Goal: Task Accomplishment & Management: Use online tool/utility

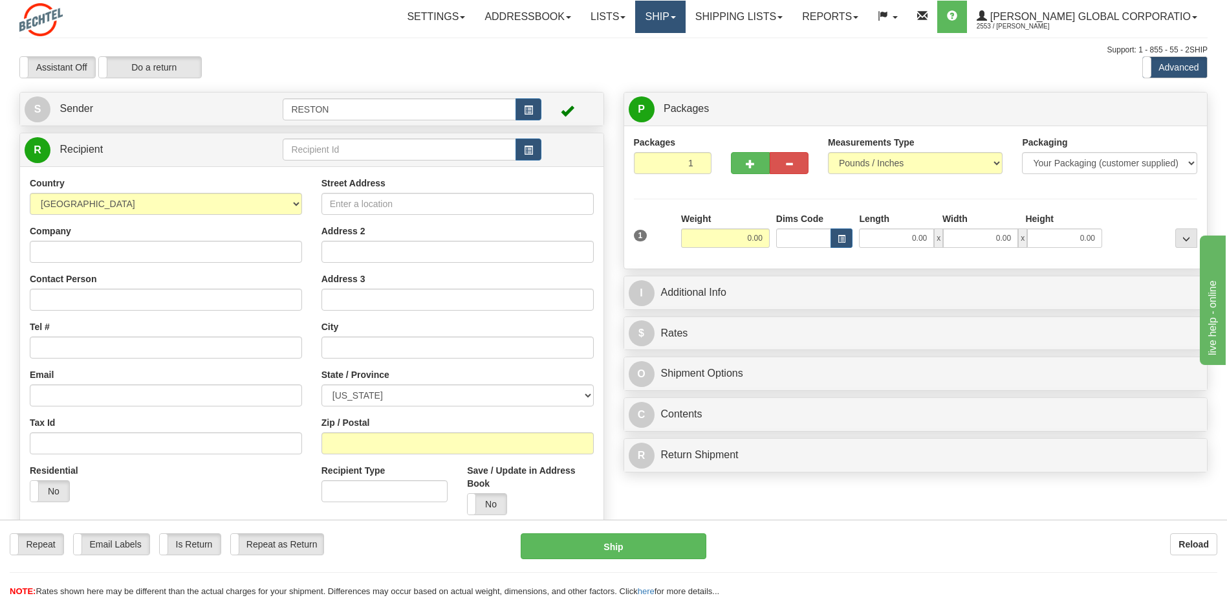
click at [685, 21] on link "Ship" at bounding box center [660, 17] width 50 height 32
click at [680, 45] on link "Ship Screen" at bounding box center [634, 45] width 102 height 17
click at [685, 20] on link "Ship" at bounding box center [660, 17] width 50 height 32
click at [792, 21] on link "Shipping lists" at bounding box center [739, 17] width 107 height 32
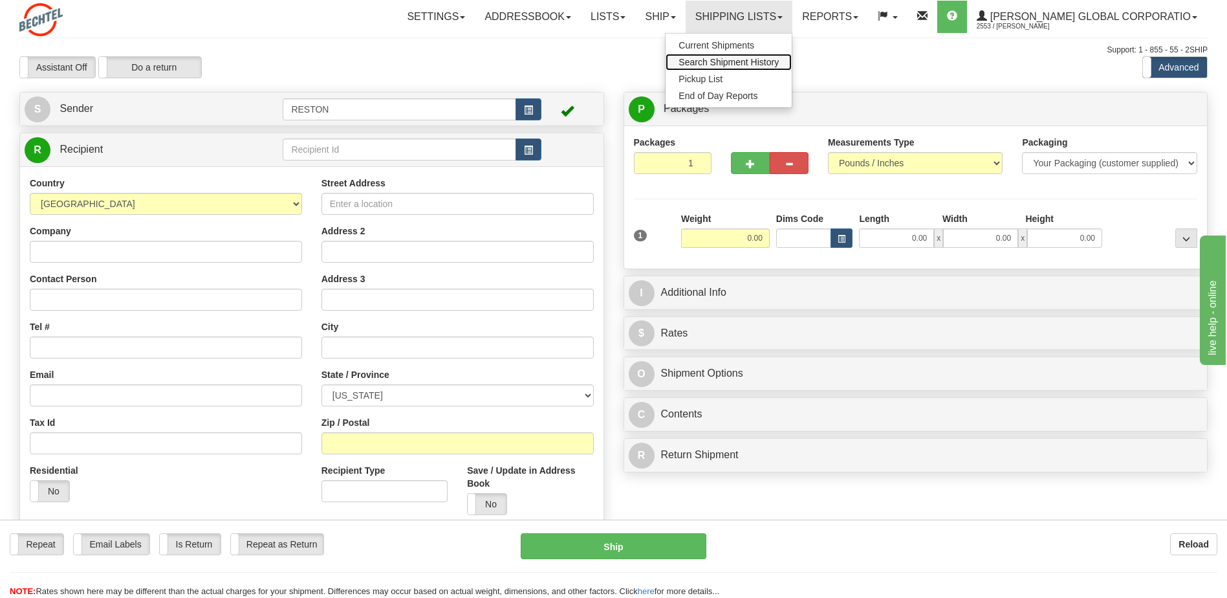
click at [779, 61] on span "Search Shipment History" at bounding box center [728, 62] width 100 height 10
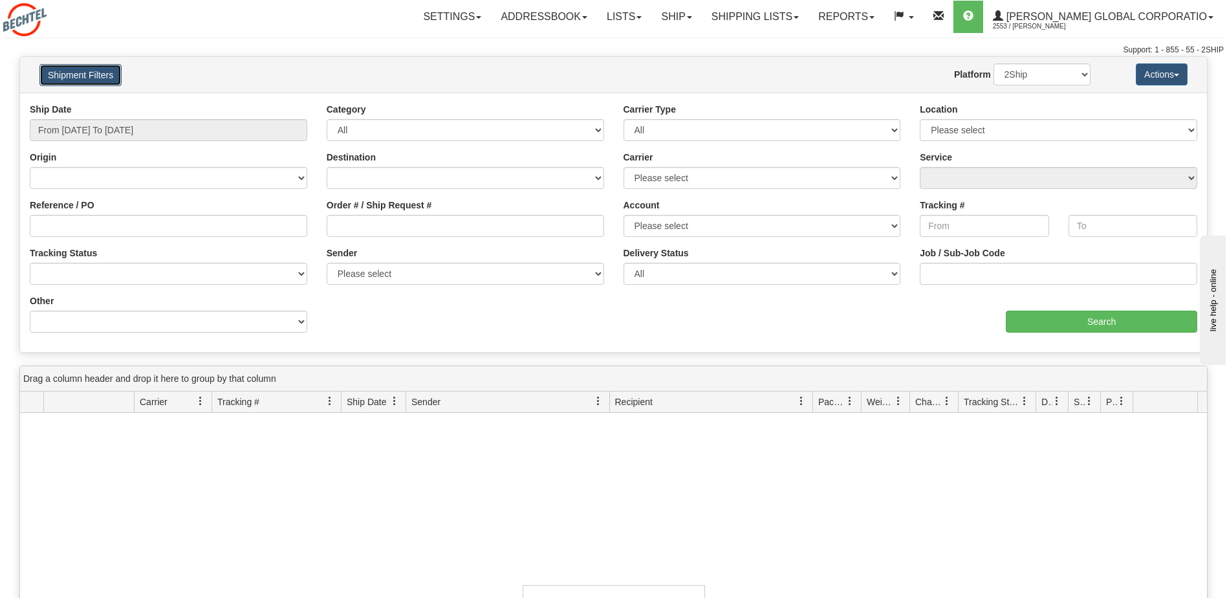
click at [96, 81] on button "Shipment Filters" at bounding box center [80, 75] width 82 height 22
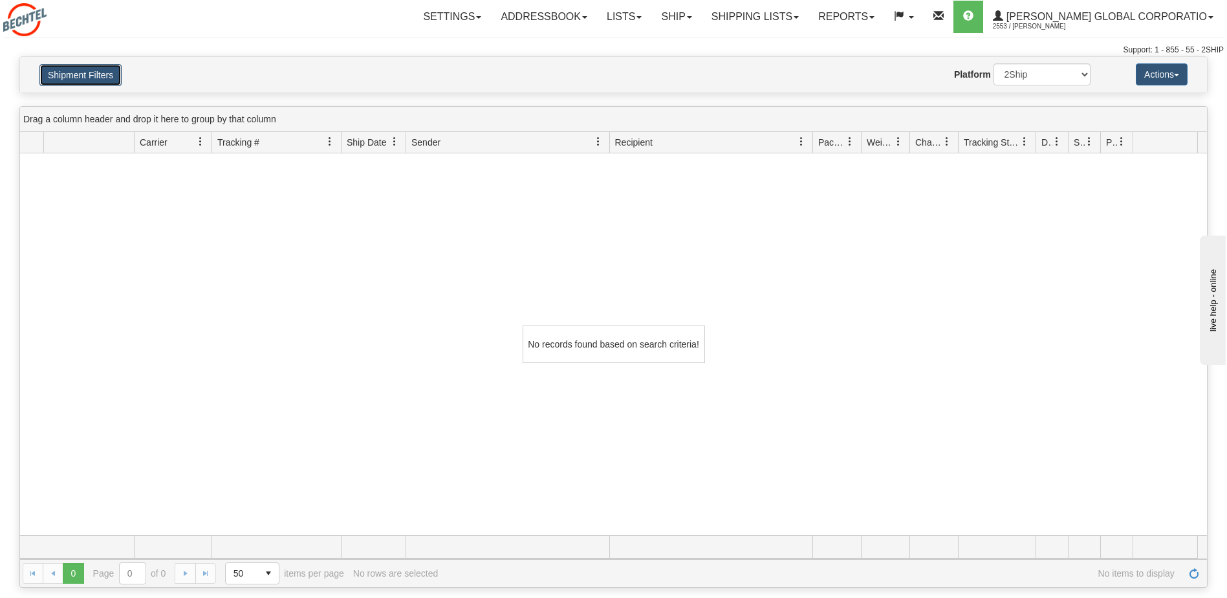
click at [96, 81] on button "Shipment Filters" at bounding box center [80, 75] width 82 height 22
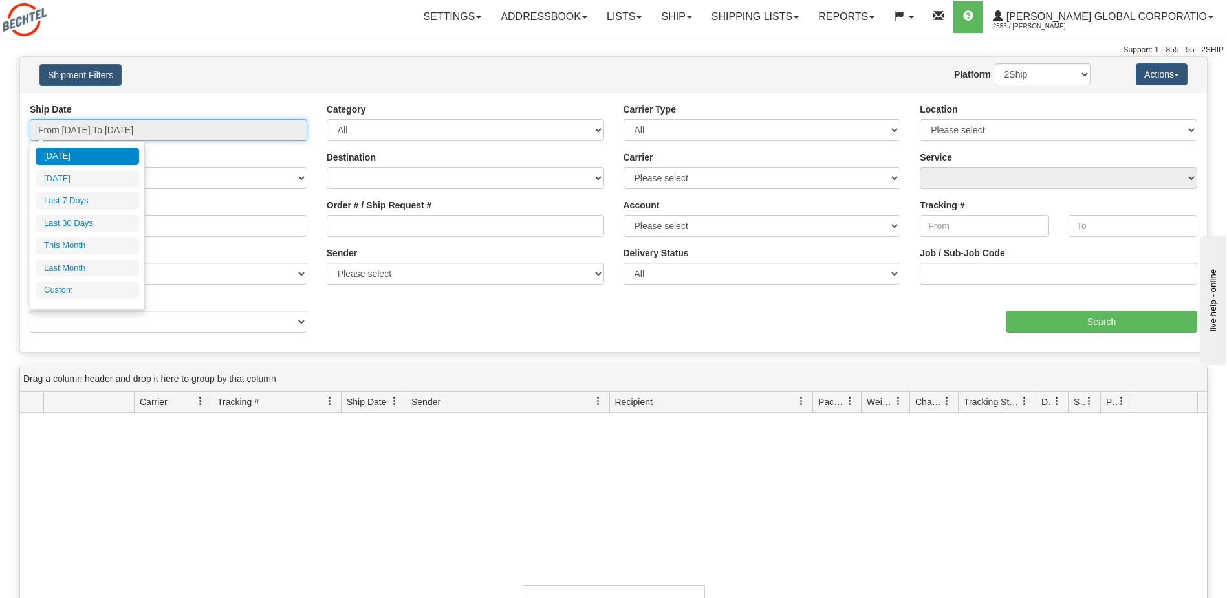
click at [99, 127] on input "From 09/15/2025 To 09/16/2025" at bounding box center [168, 130] width 277 height 22
click at [73, 226] on li "Last 30 Days" at bounding box center [87, 223] width 103 height 17
type input "From 08/18/2025 To 09/16/2025"
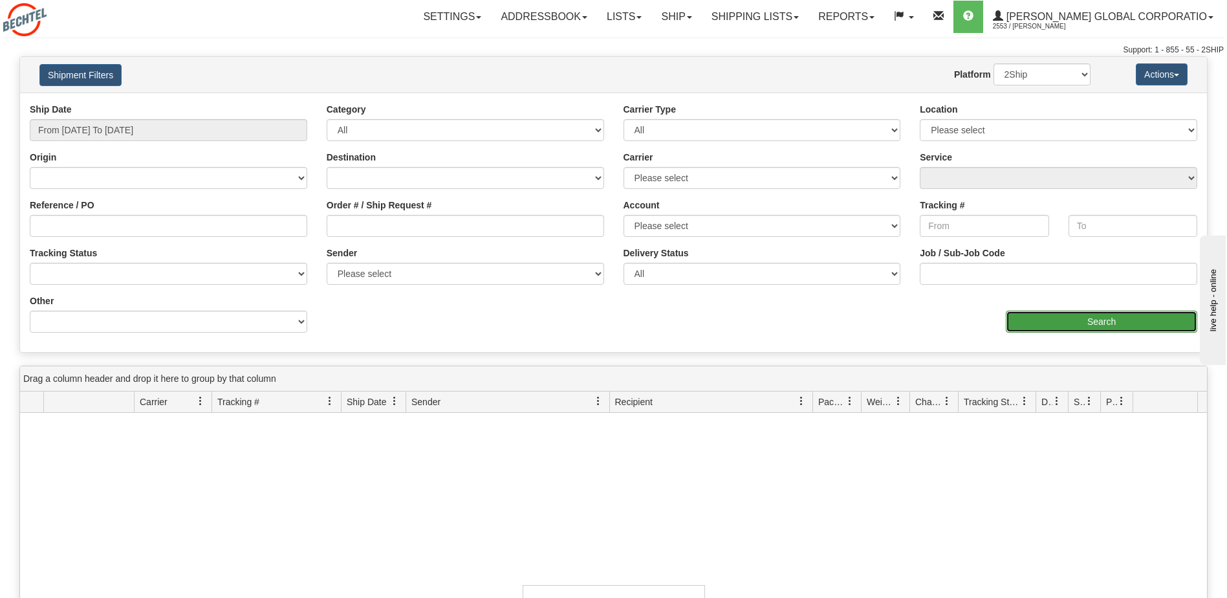
click at [1096, 318] on input "Search" at bounding box center [1101, 321] width 191 height 22
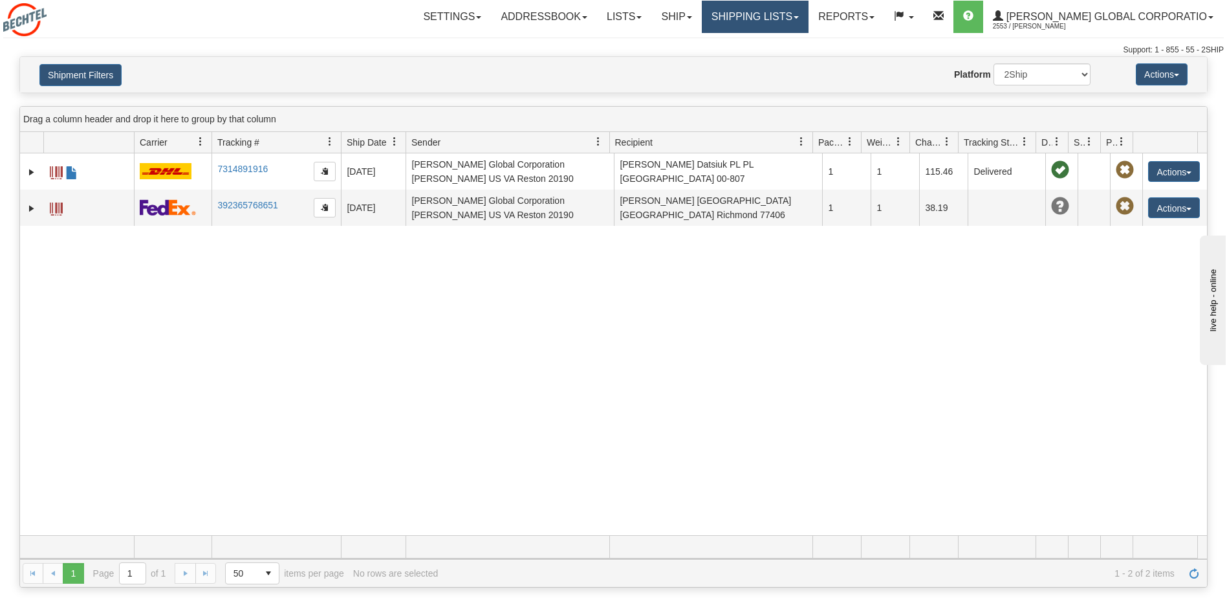
click at [770, 23] on link "Shipping lists" at bounding box center [755, 17] width 107 height 32
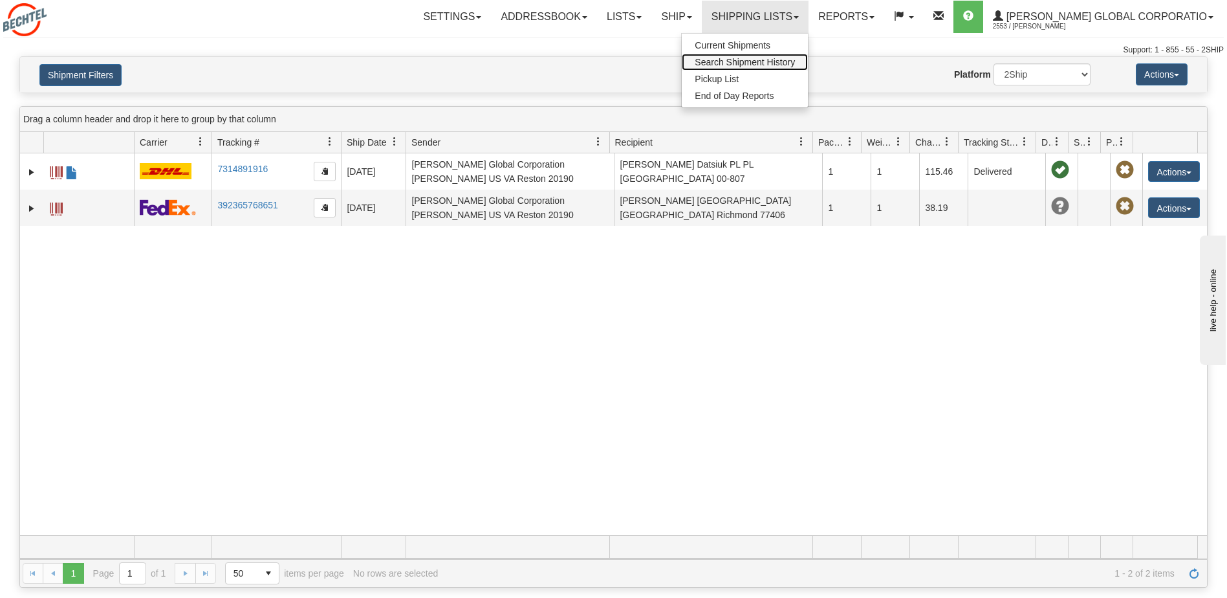
click at [779, 62] on span "Search Shipment History" at bounding box center [745, 62] width 100 height 10
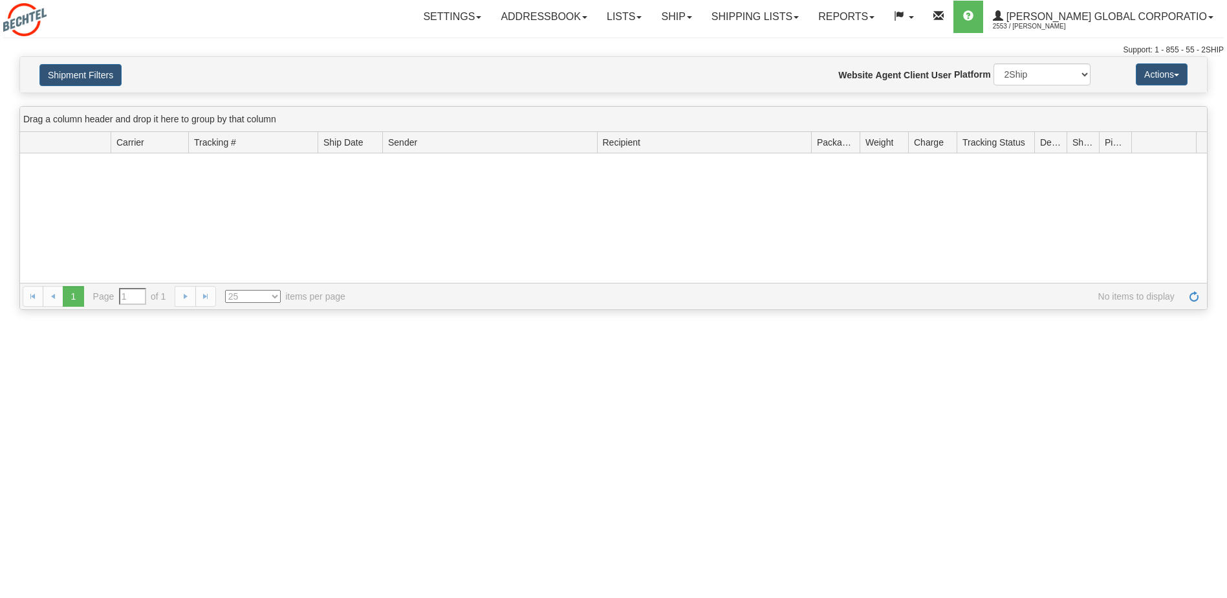
type input "From [DATE] To [DATE]"
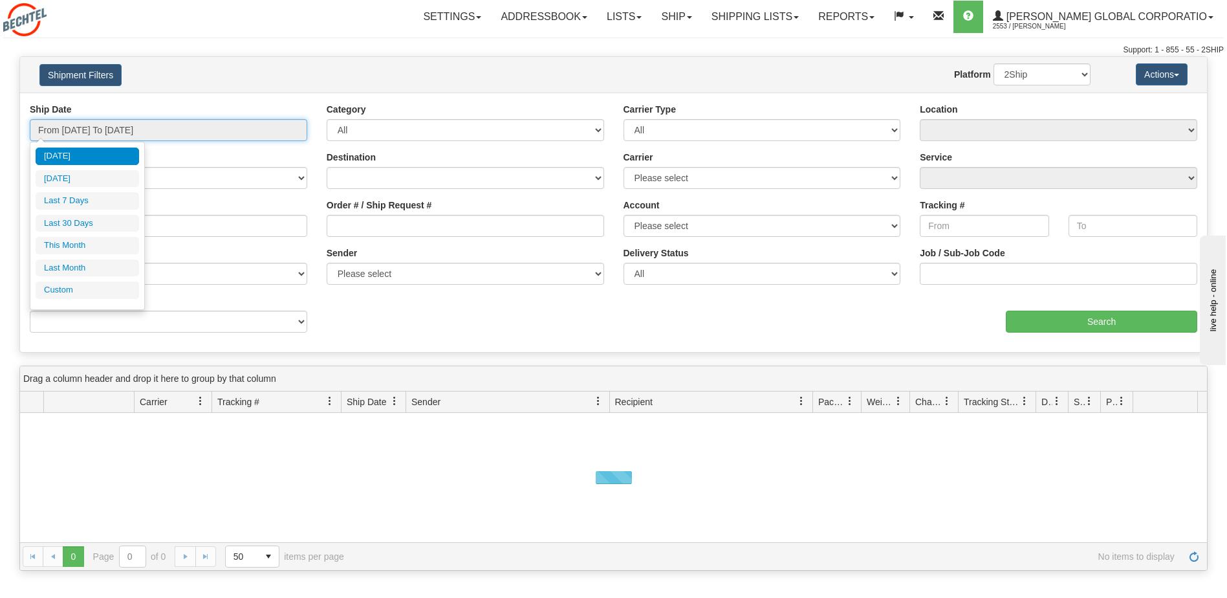
click at [151, 132] on input "From [DATE] To [DATE]" at bounding box center [168, 130] width 277 height 22
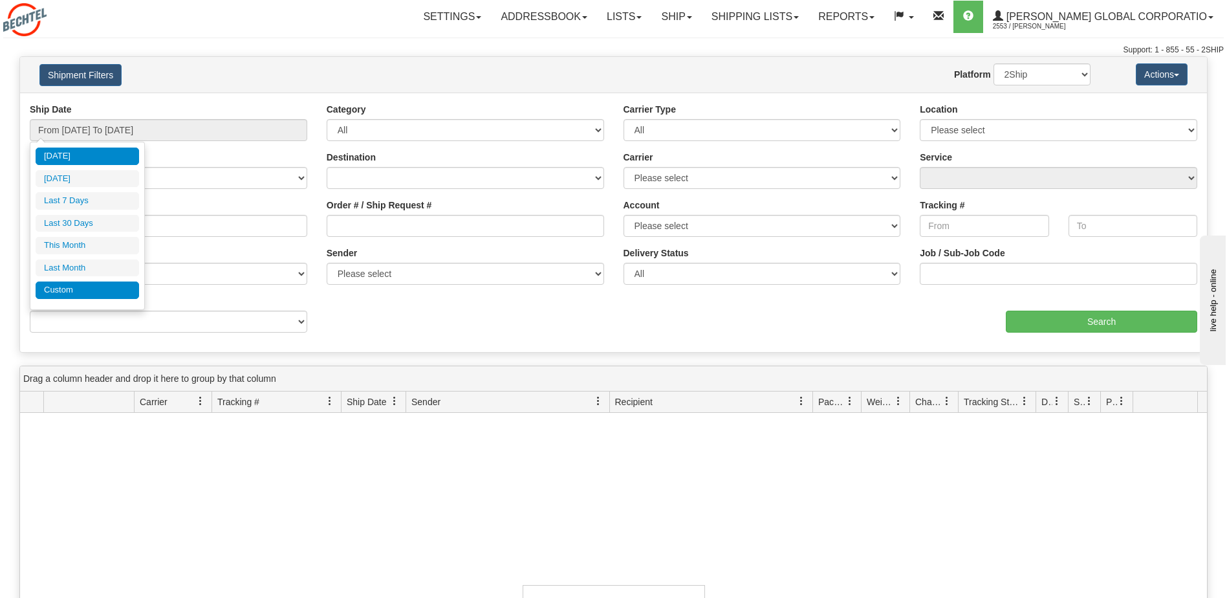
click at [79, 286] on li "Custom" at bounding box center [87, 289] width 103 height 17
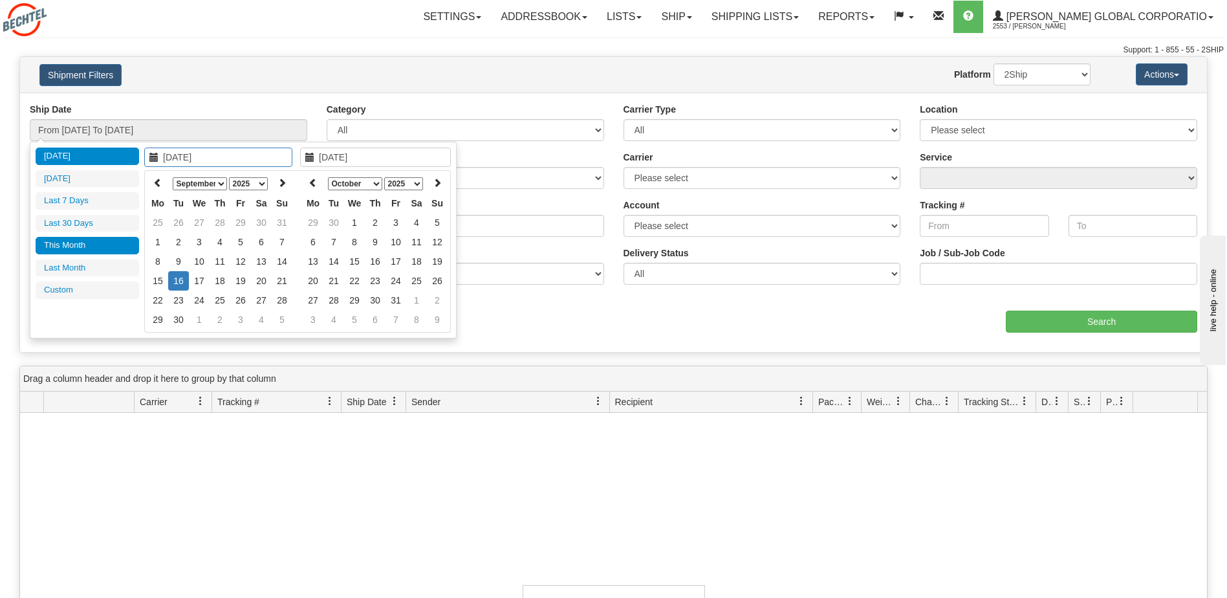
type input "[DATE]"
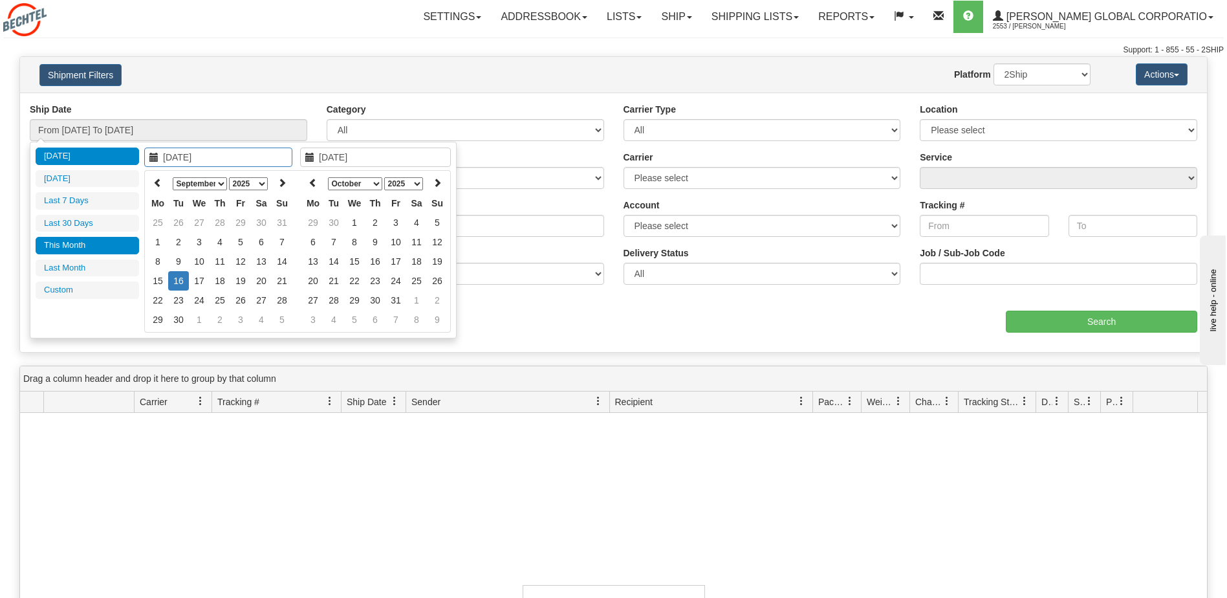
type input "[DATE]"
click at [155, 184] on icon at bounding box center [157, 182] width 9 height 9
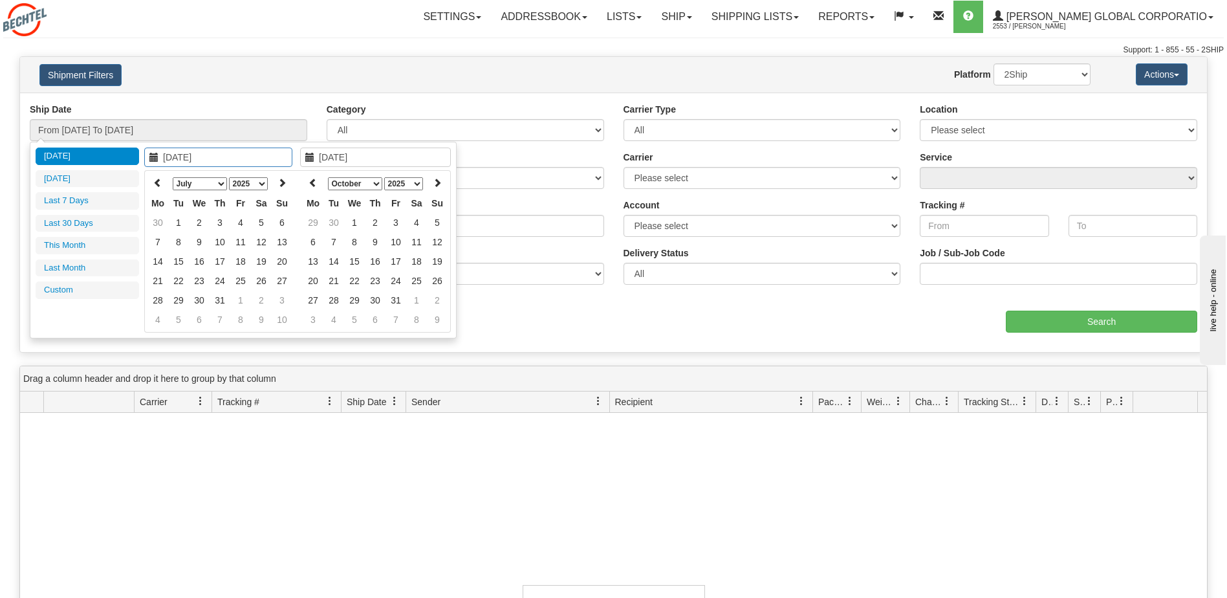
click at [155, 184] on icon at bounding box center [157, 182] width 9 height 9
click at [157, 182] on icon at bounding box center [157, 182] width 9 height 9
type input "03/04/2025"
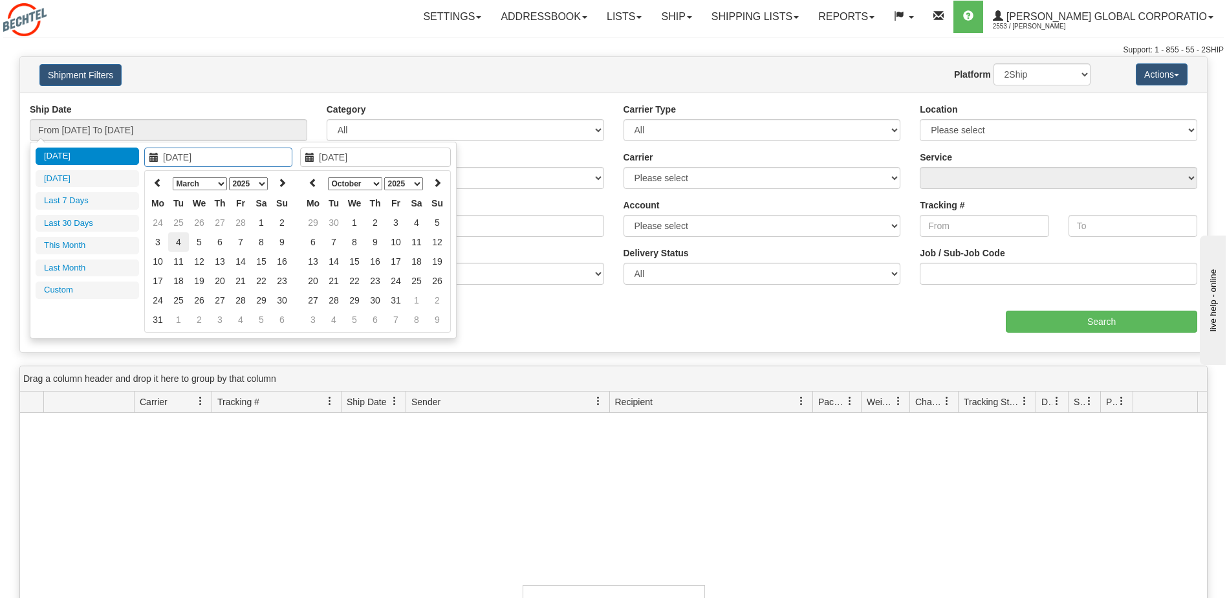
click at [180, 244] on td "4" at bounding box center [178, 241] width 21 height 19
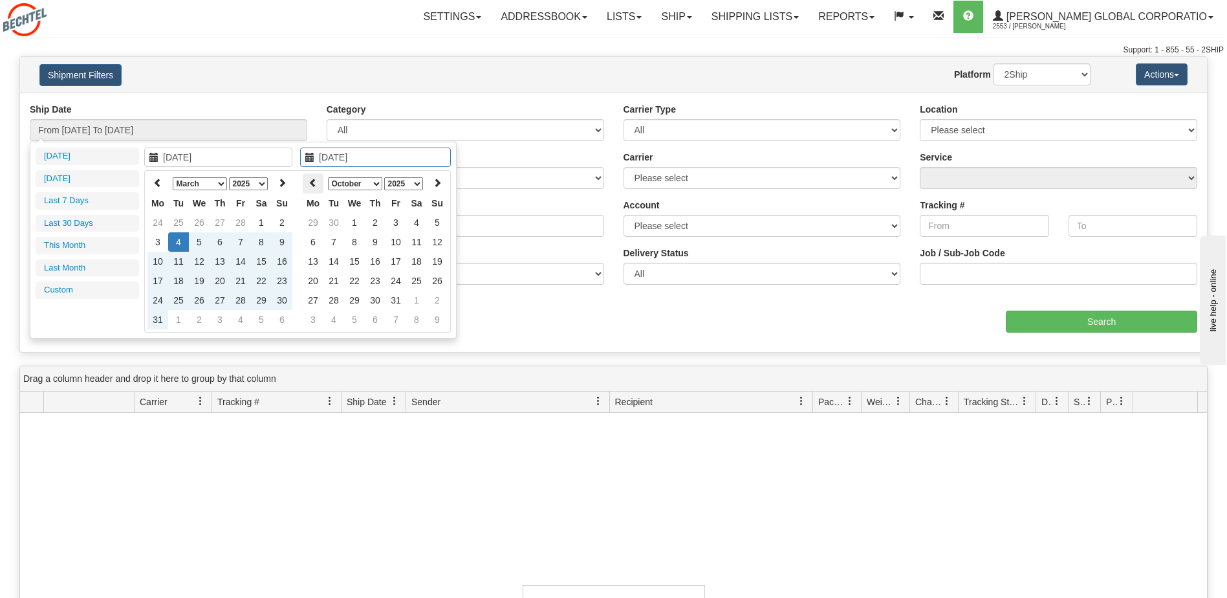
click at [316, 184] on icon at bounding box center [313, 182] width 9 height 9
type input "09/13/2025"
click at [419, 263] on td "13" at bounding box center [416, 261] width 21 height 19
type input "From 03/04/2025 To 09/13/2025"
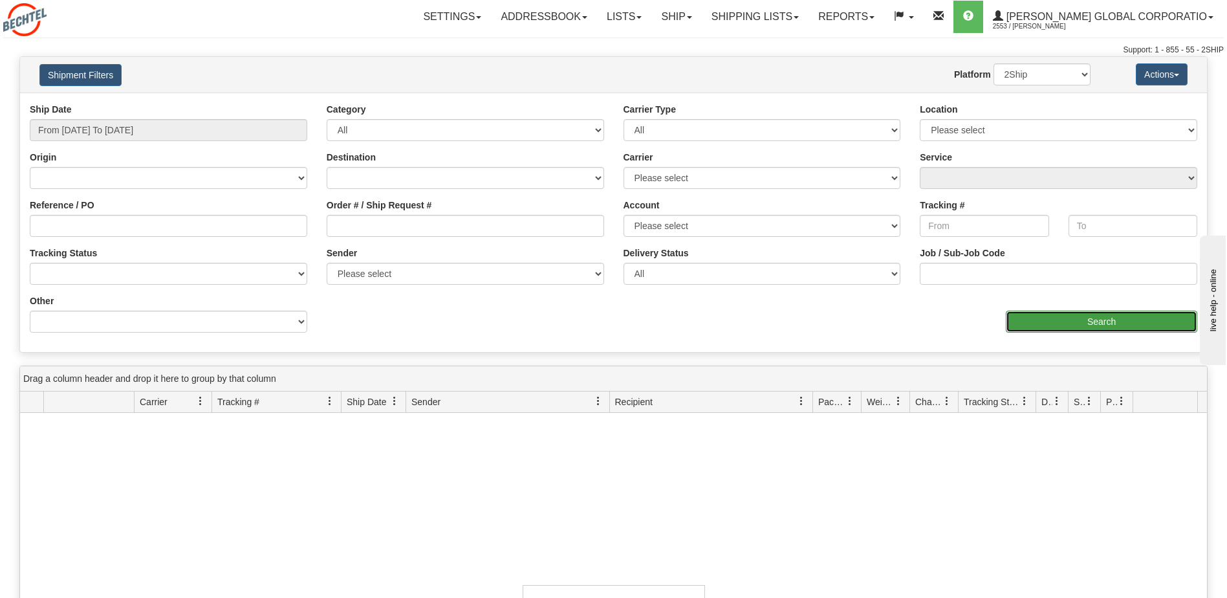
click at [1097, 324] on input "Search" at bounding box center [1101, 321] width 191 height 22
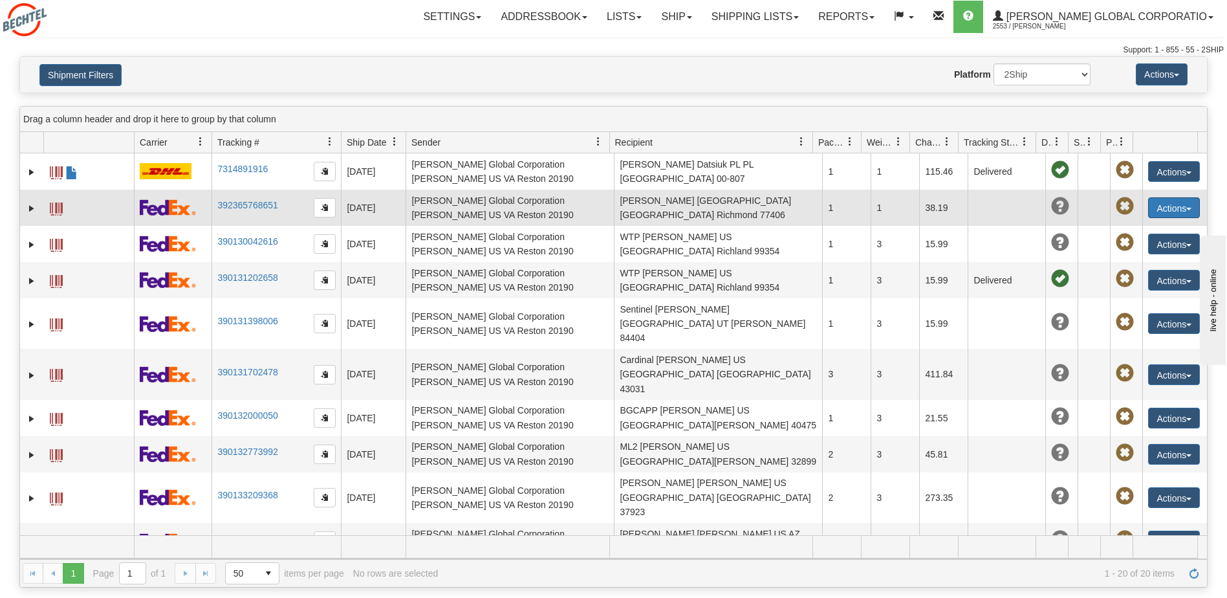
click at [1169, 215] on button "Actions" at bounding box center [1174, 207] width 52 height 21
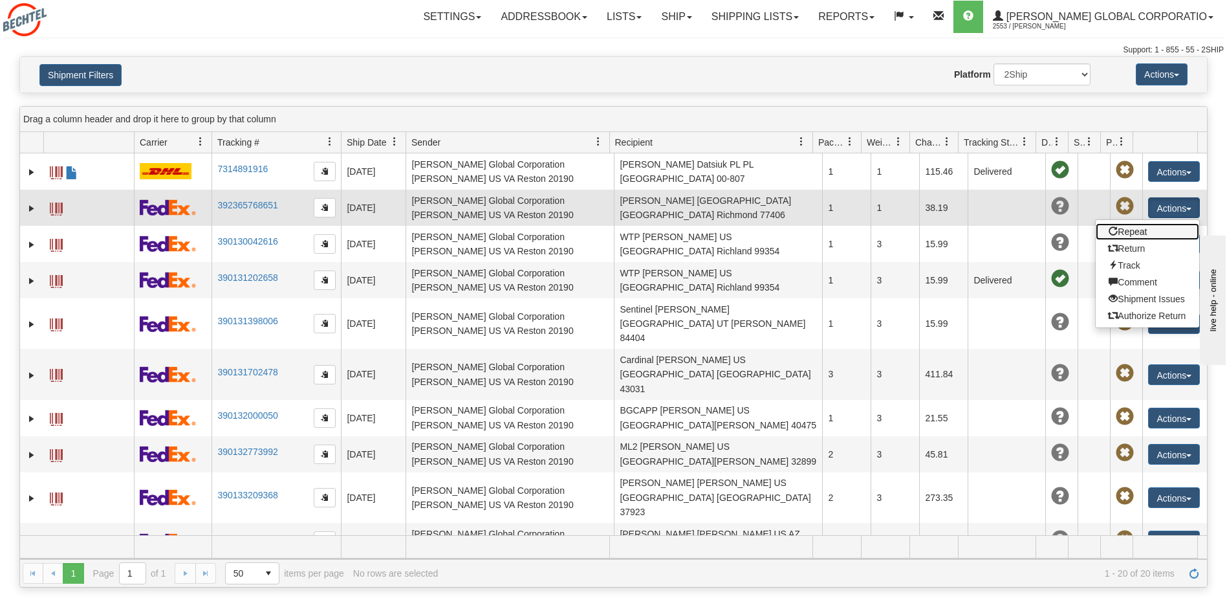
click at [1130, 233] on link "Repeat" at bounding box center [1147, 231] width 103 height 17
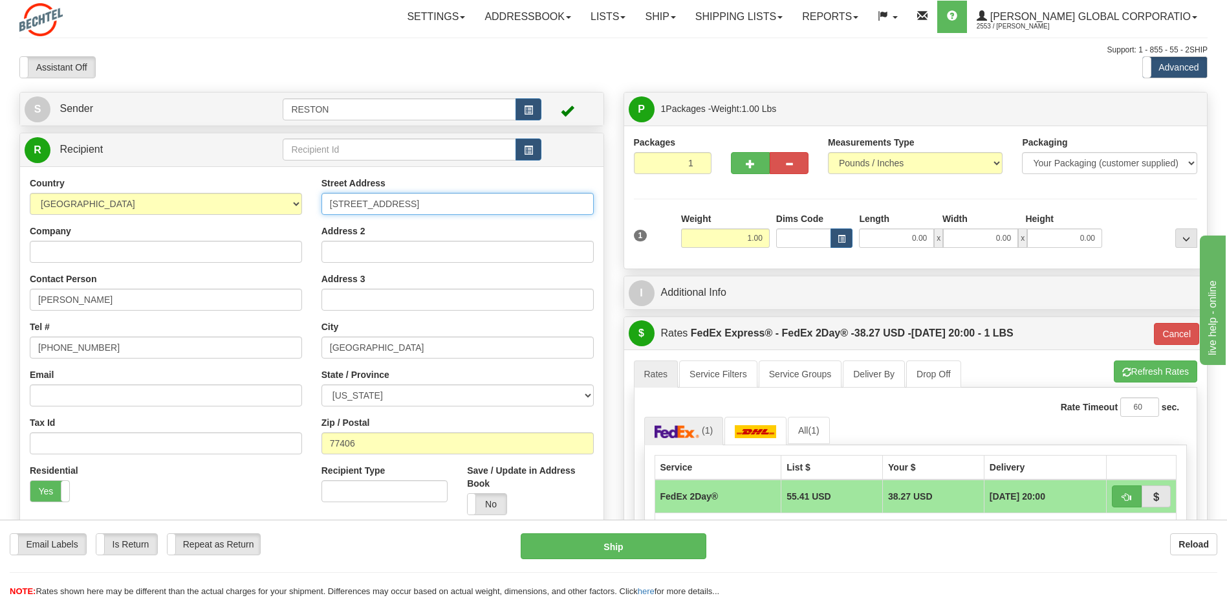
click at [428, 203] on input "[STREET_ADDRESS]" at bounding box center [457, 204] width 272 height 22
drag, startPoint x: 464, startPoint y: 204, endPoint x: 323, endPoint y: 200, distance: 141.7
click at [323, 200] on input "[STREET_ADDRESS]" at bounding box center [457, 204] width 272 height 22
type input "[STREET_ADDRESS]"
click at [338, 256] on input "Address 2" at bounding box center [457, 252] width 272 height 22
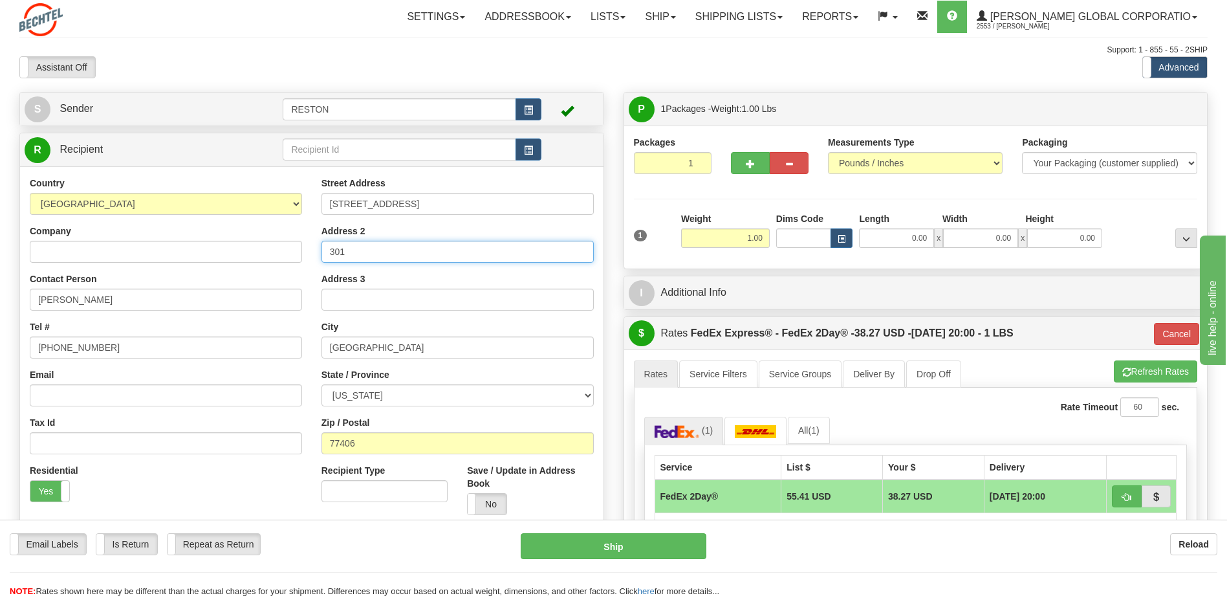
type input "301"
drag, startPoint x: 382, startPoint y: 395, endPoint x: 311, endPoint y: 394, distance: 70.5
click at [312, 394] on div "Street Address [STREET_ADDRESS] Address 2 301 Address 3 City [GEOGRAPHIC_DATA] …" at bounding box center [458, 351] width 292 height 348
click at [374, 395] on select "[US_STATE] [US_STATE] [US_STATE] [US_STATE] Armed Forces America Armed Forces E…" at bounding box center [457, 395] width 272 height 22
drag, startPoint x: 373, startPoint y: 397, endPoint x: 333, endPoint y: 397, distance: 39.5
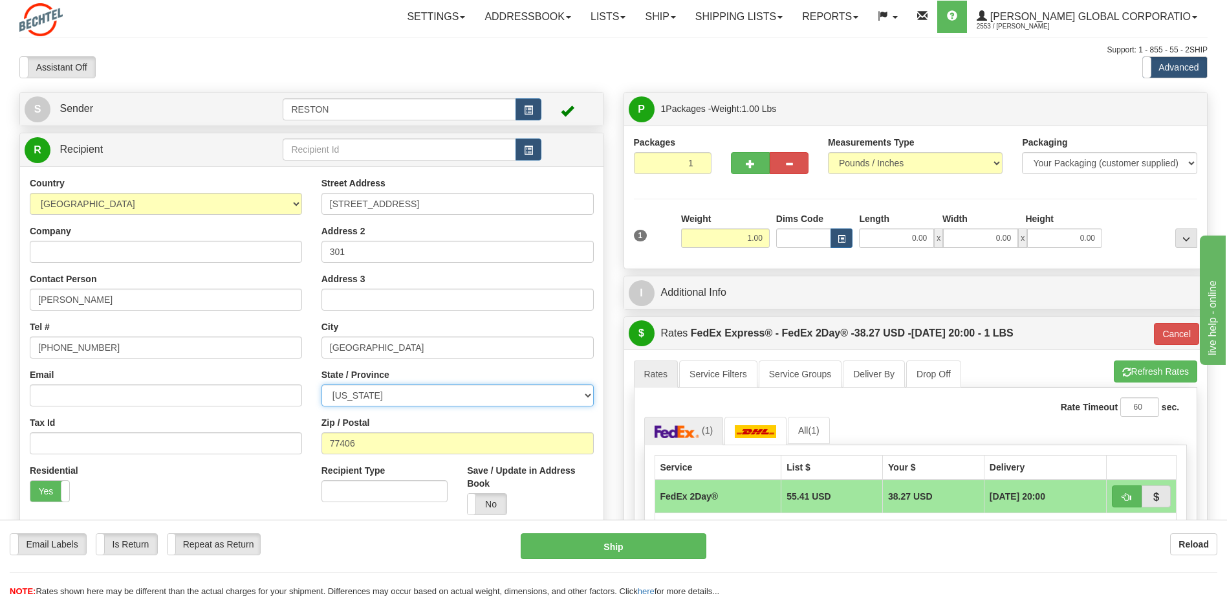
click at [333, 397] on select "[US_STATE] [US_STATE] [US_STATE] [US_STATE] Armed Forces America Armed Forces E…" at bounding box center [457, 395] width 272 height 22
select select "VA"
click at [321, 384] on select "[US_STATE] [US_STATE] [US_STATE] [US_STATE] Armed Forces America Armed Forces E…" at bounding box center [457, 395] width 272 height 22
drag, startPoint x: 393, startPoint y: 344, endPoint x: 272, endPoint y: 344, distance: 120.9
click at [272, 344] on div "Country [GEOGRAPHIC_DATA] [GEOGRAPHIC_DATA] [GEOGRAPHIC_DATA] [GEOGRAPHIC_DATA]…" at bounding box center [311, 351] width 583 height 348
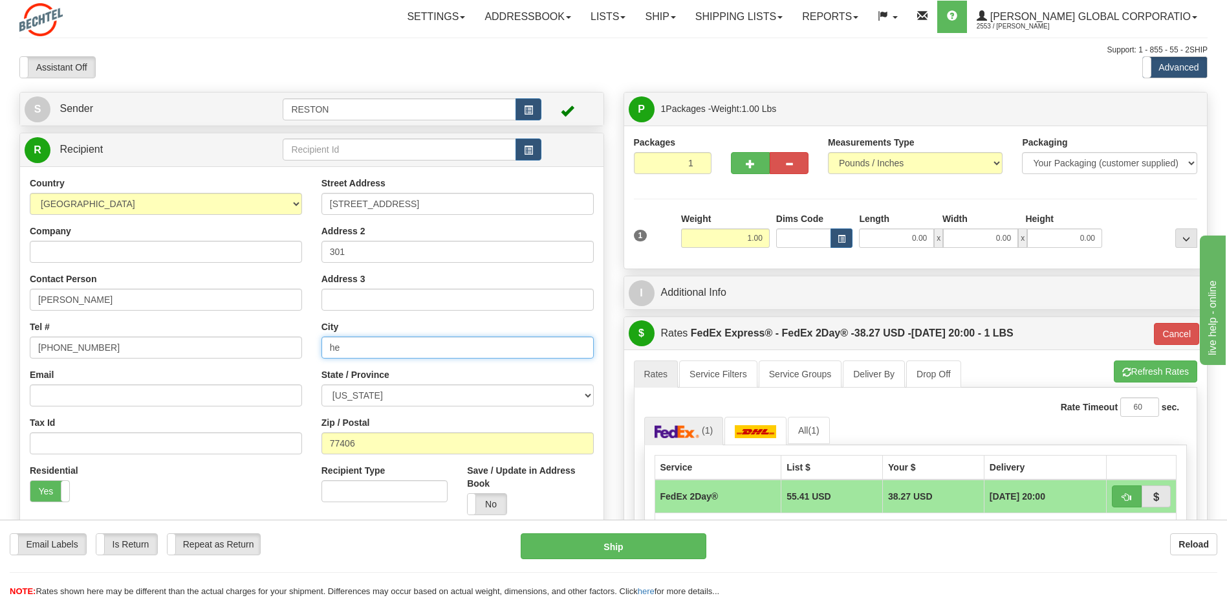
type input "h"
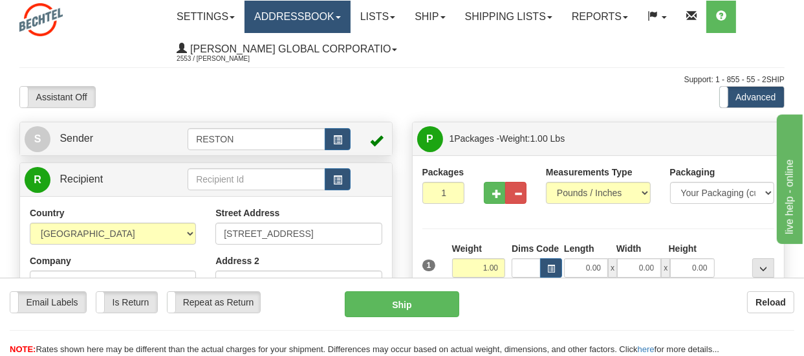
type input "[PERSON_NAME]"
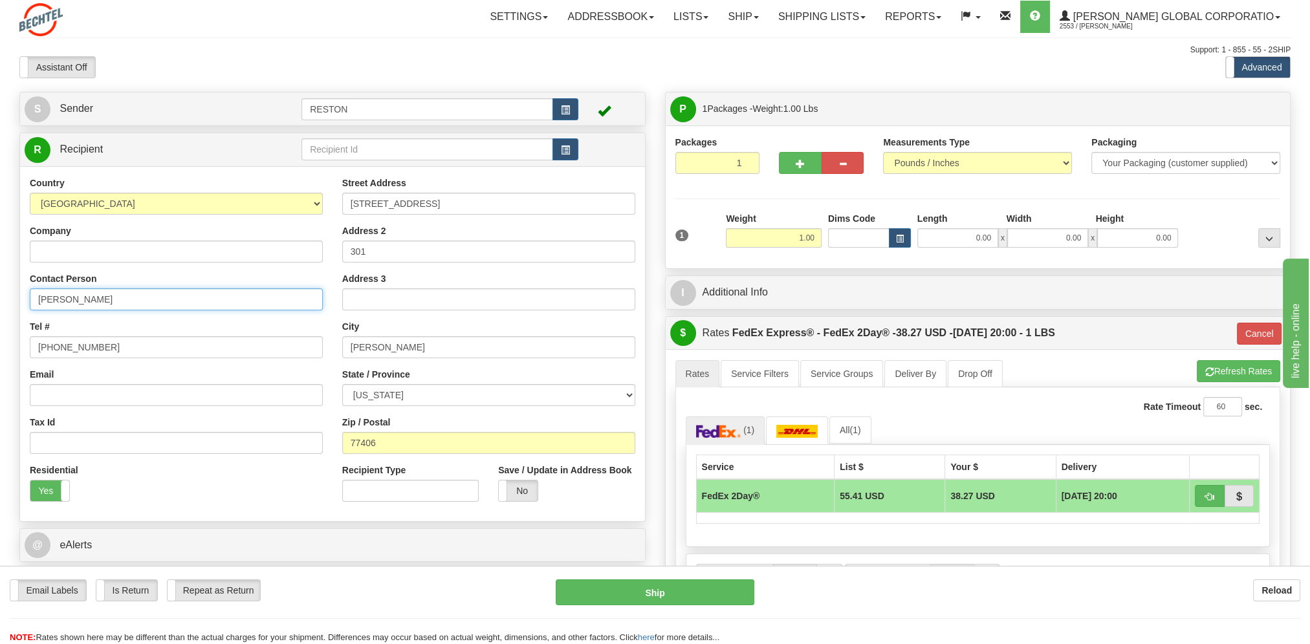
click at [94, 303] on input "[PERSON_NAME]" at bounding box center [176, 299] width 293 height 22
drag, startPoint x: 105, startPoint y: 300, endPoint x: 28, endPoint y: 299, distance: 77.0
click at [28, 299] on div "Country [GEOGRAPHIC_DATA] [GEOGRAPHIC_DATA] [GEOGRAPHIC_DATA] [GEOGRAPHIC_DATA]…" at bounding box center [176, 344] width 312 height 335
type input "[PERSON_NAME]"
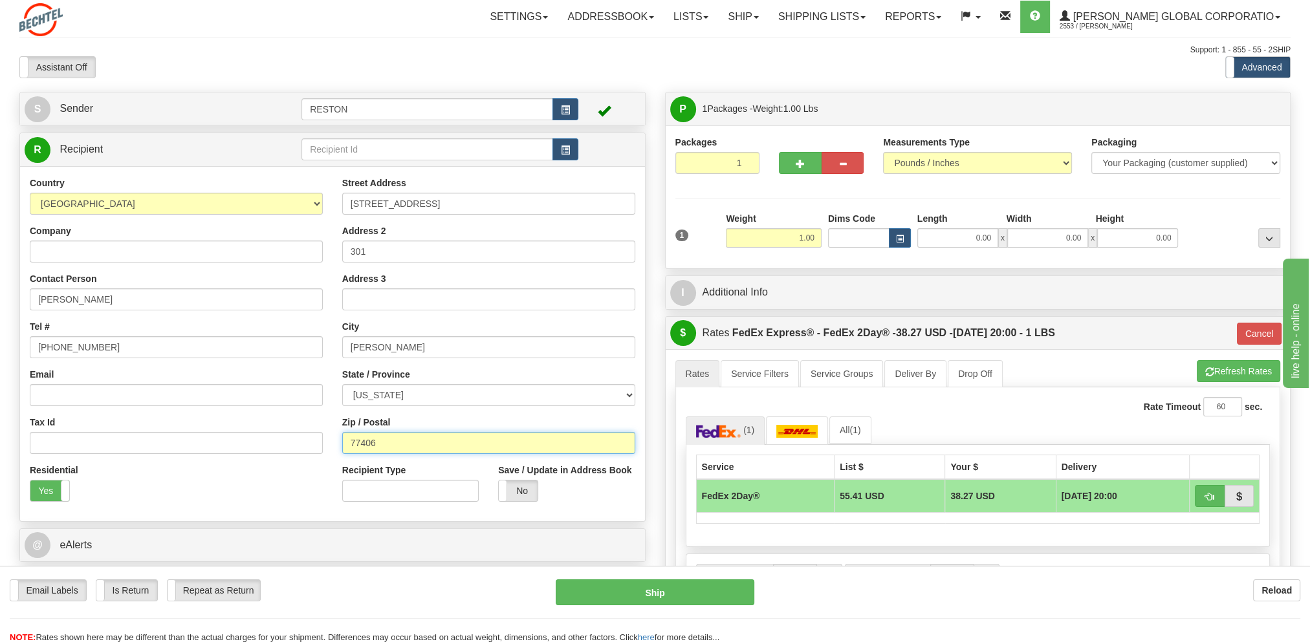
drag, startPoint x: 383, startPoint y: 446, endPoint x: 338, endPoint y: 445, distance: 44.6
click at [338, 445] on div "Street Address [STREET_ADDRESS] Address 2 301 Address 3 City [GEOGRAPHIC_DATA] …" at bounding box center [488, 344] width 312 height 335
type input "20170"
type input "03"
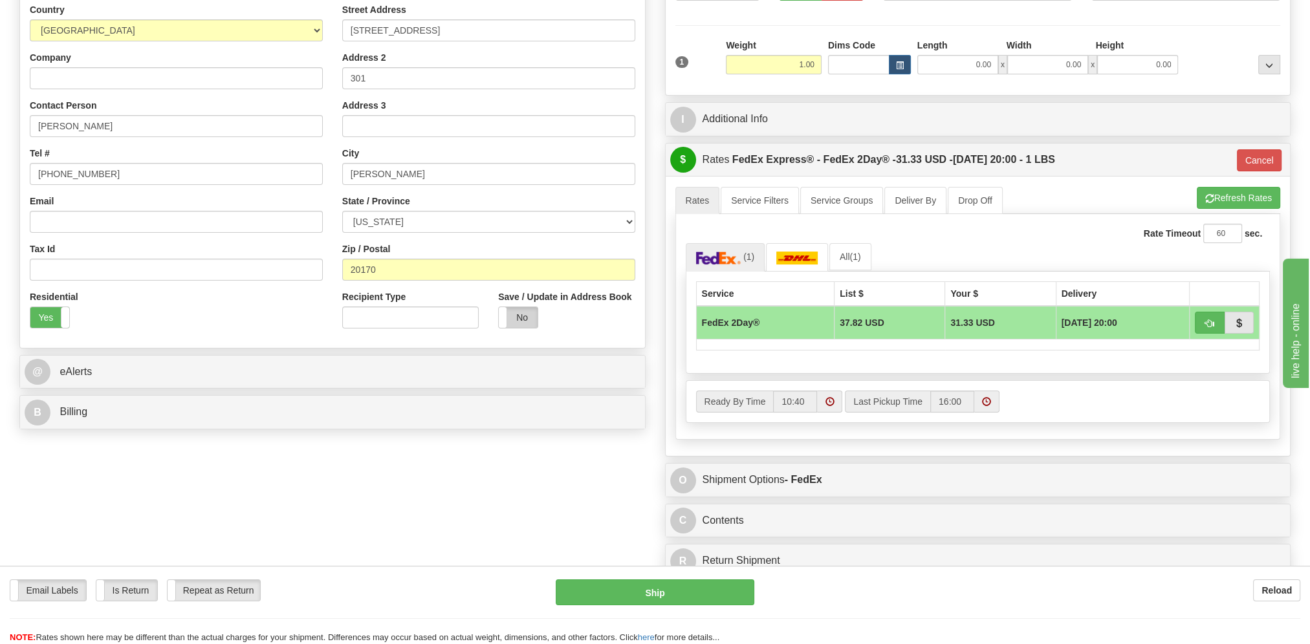
scroll to position [194, 0]
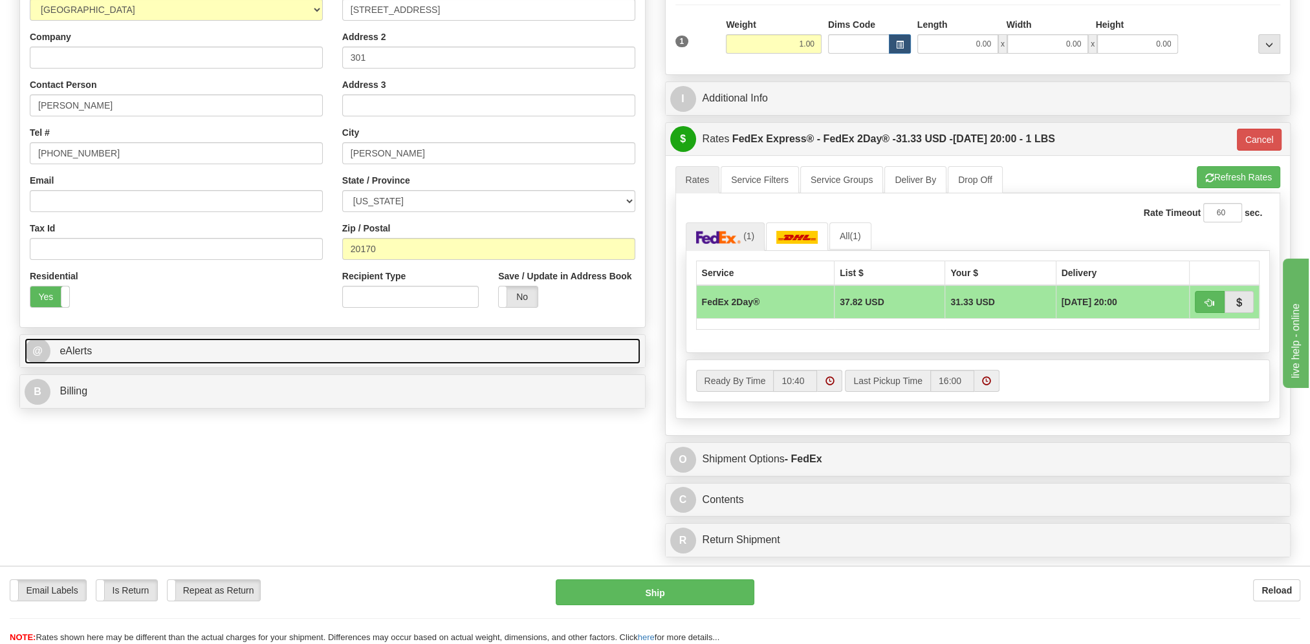
click at [74, 349] on span "eAlerts" at bounding box center [76, 350] width 32 height 11
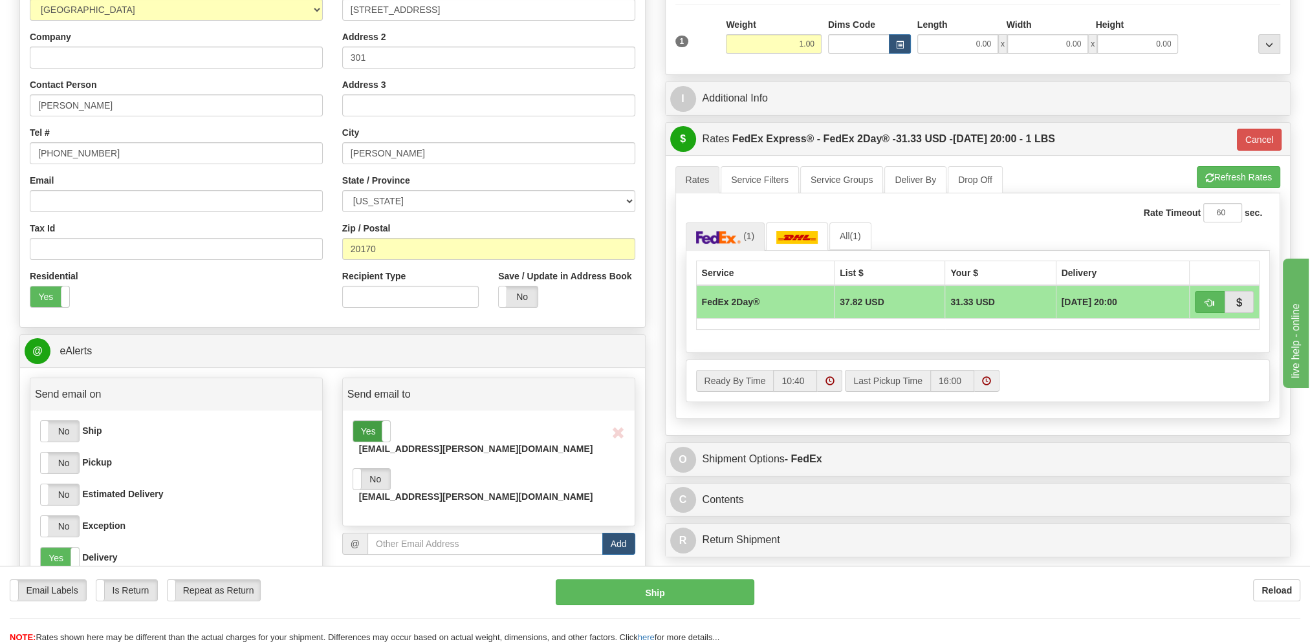
click at [378, 434] on label "Yes" at bounding box center [371, 431] width 37 height 21
click at [393, 533] on input "email" at bounding box center [484, 544] width 235 height 22
type input "w"
click at [389, 533] on input "email" at bounding box center [484, 544] width 235 height 22
paste input "[EMAIL_ADDRESS][PERSON_NAME][DOMAIN_NAME]"
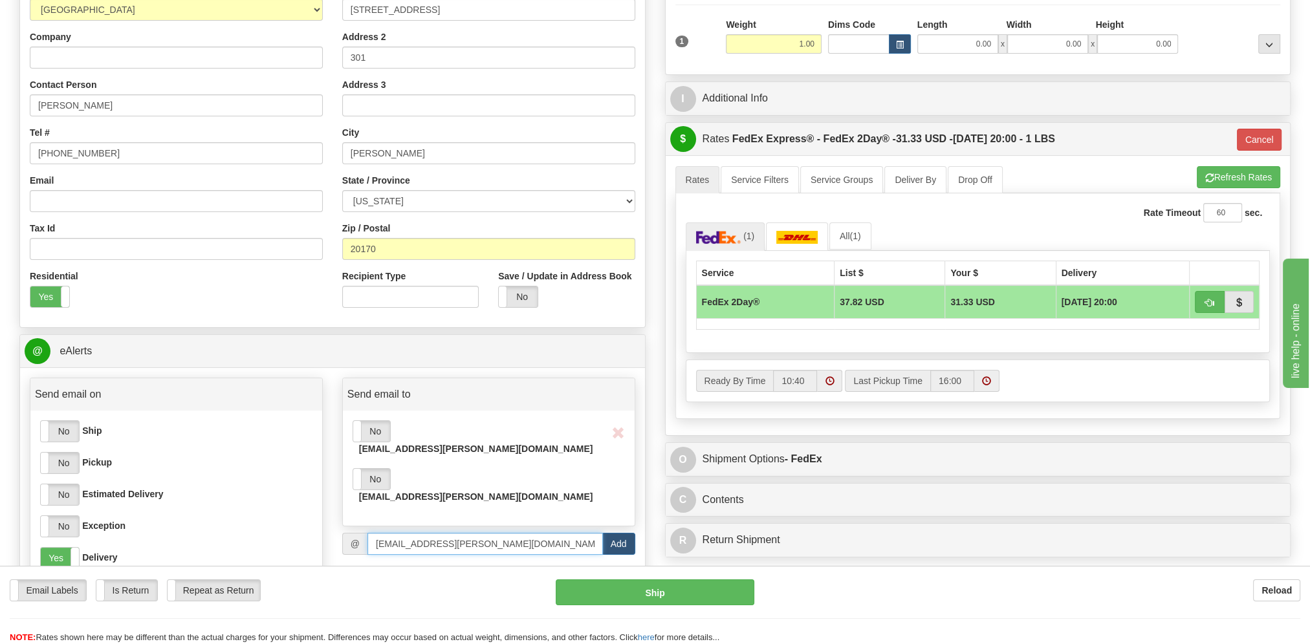
type input "[EMAIL_ADDRESS][PERSON_NAME][DOMAIN_NAME]"
click at [623, 533] on button "Add" at bounding box center [618, 544] width 33 height 22
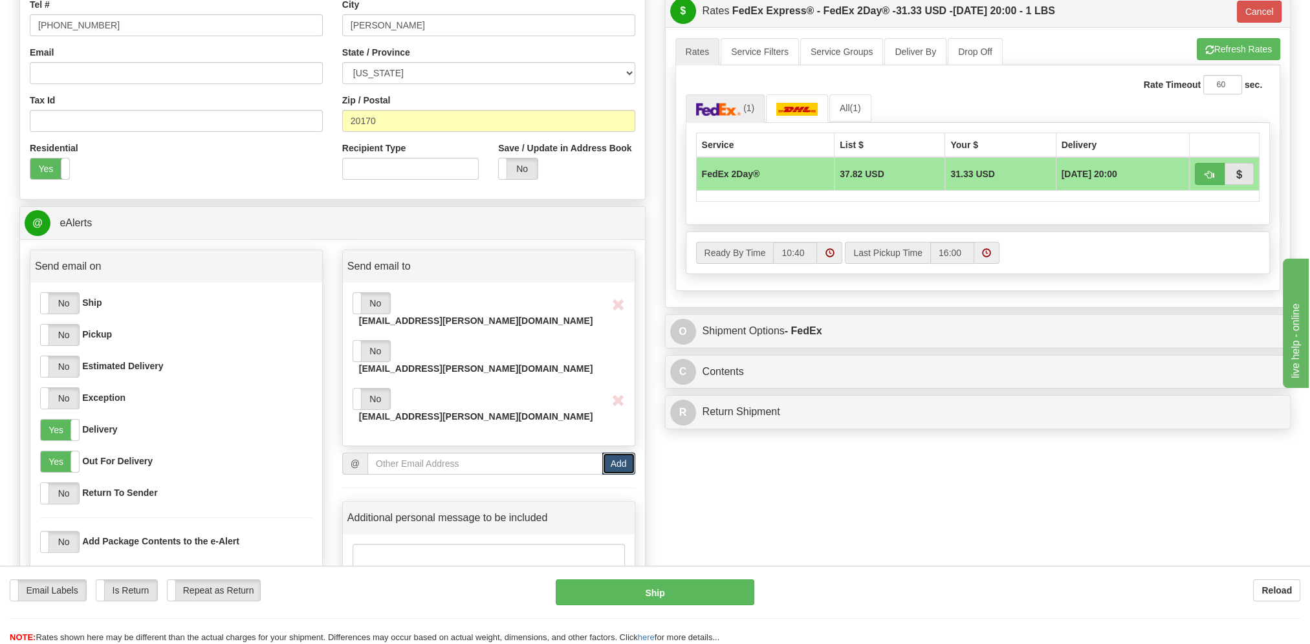
scroll to position [323, 0]
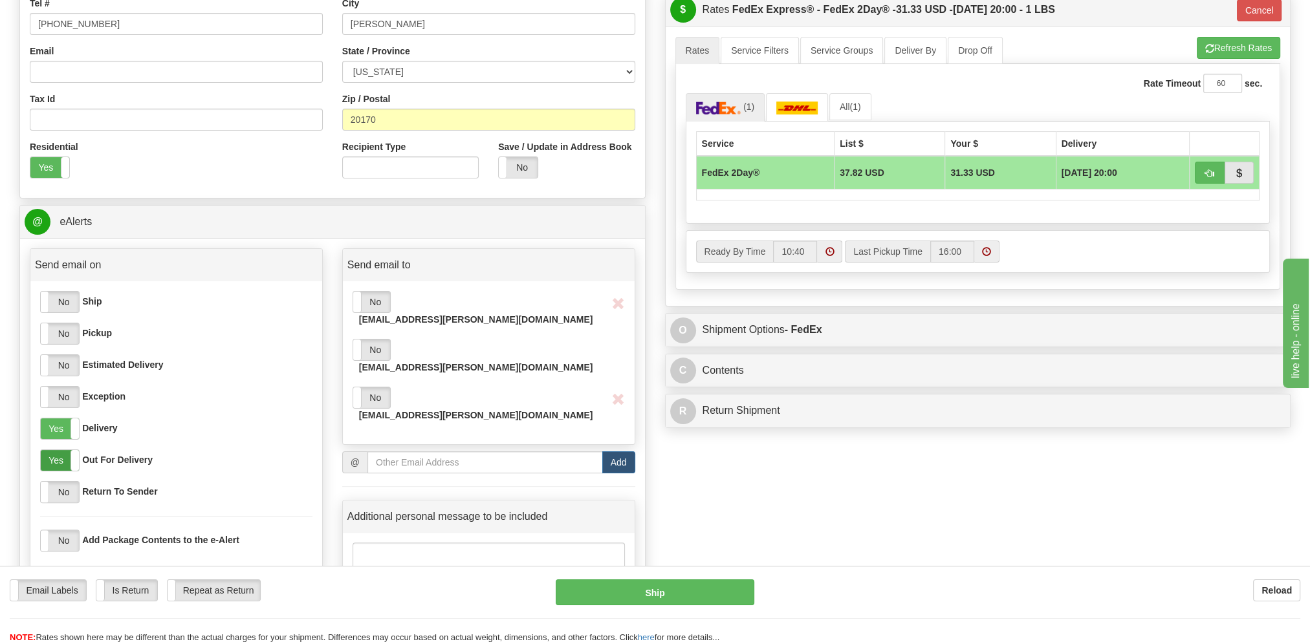
click at [68, 461] on label "Yes" at bounding box center [60, 460] width 38 height 21
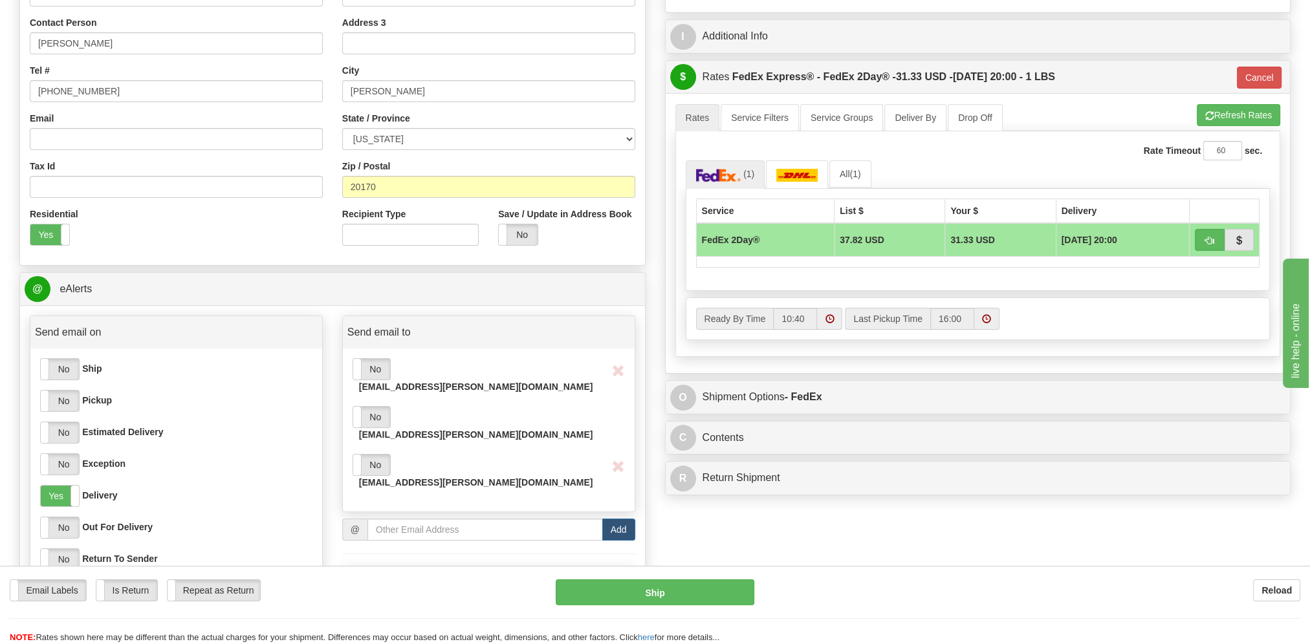
scroll to position [259, 0]
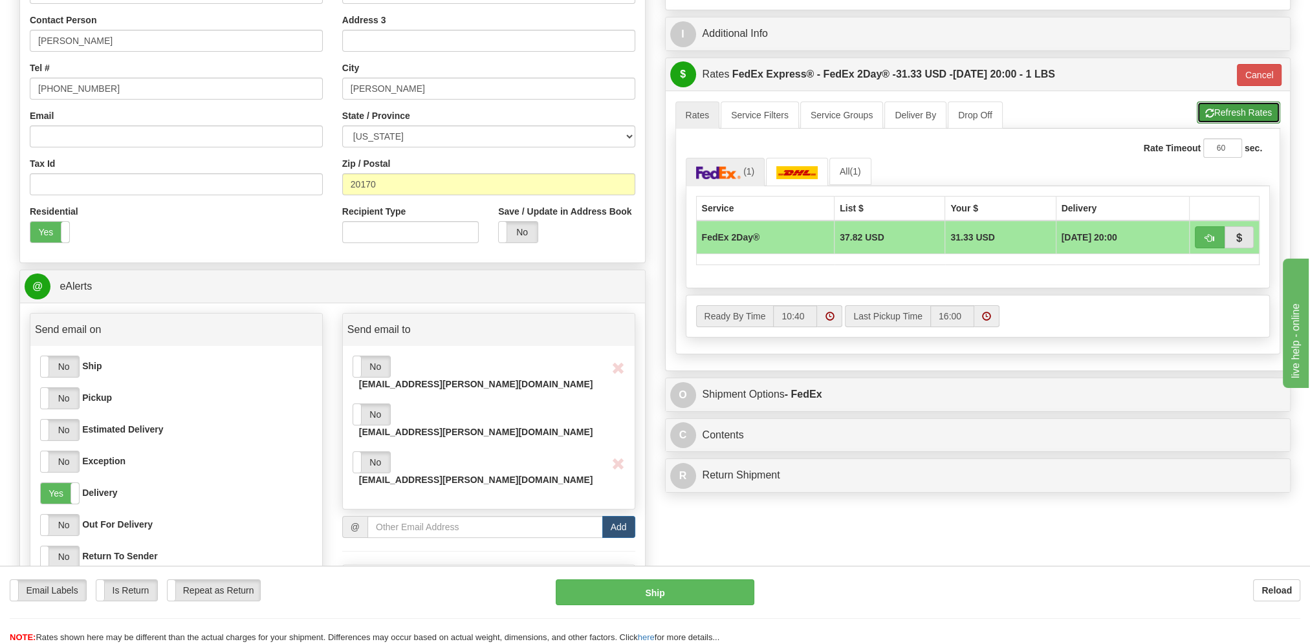
click at [1226, 119] on button "Refresh Rates" at bounding box center [1237, 113] width 83 height 22
type input "03"
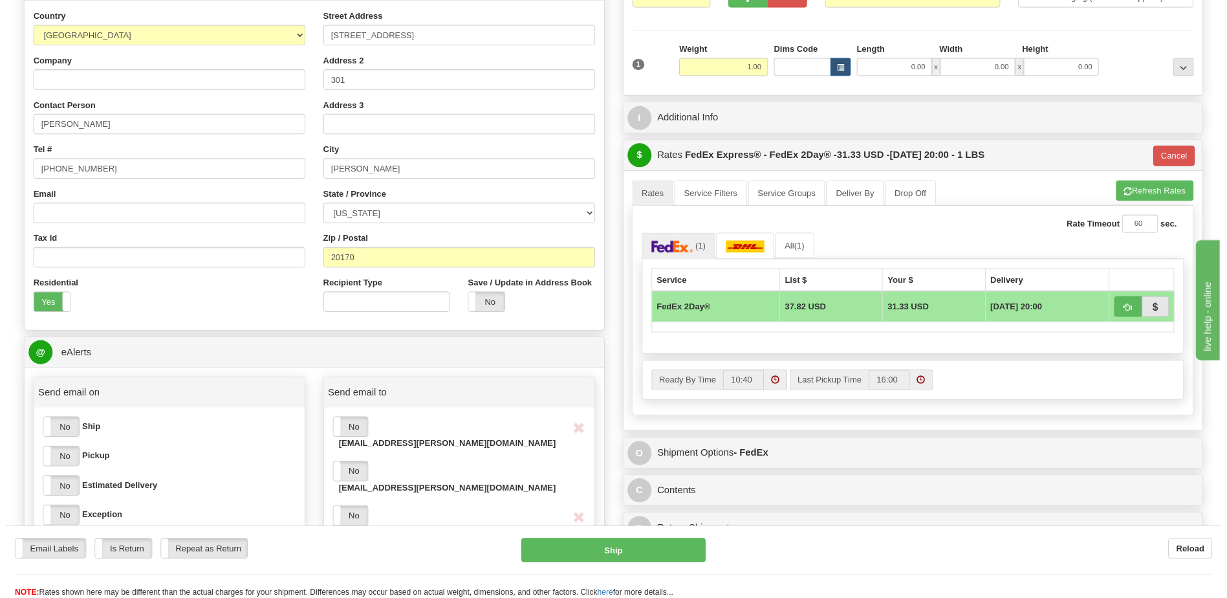
scroll to position [0, 0]
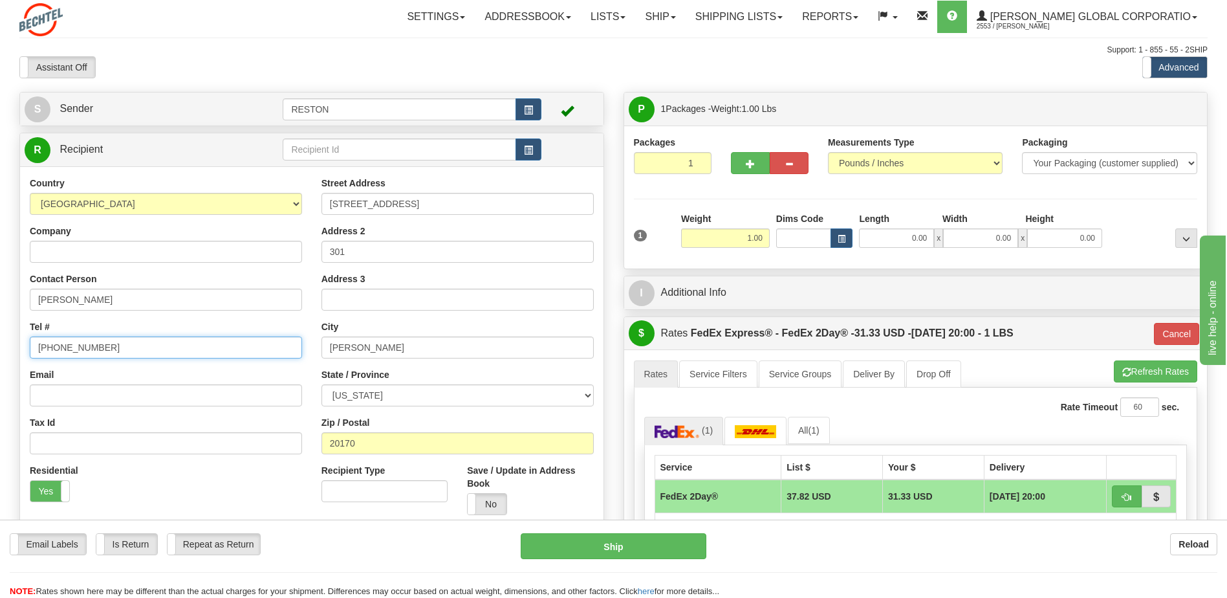
click at [93, 352] on input "[PHONE_NUMBER]" at bounding box center [166, 347] width 272 height 22
drag, startPoint x: 136, startPoint y: 345, endPoint x: -72, endPoint y: 347, distance: 208.3
click at [0, 347] on html "Training Course Close Toggle navigation Settings Shipping Preferences New Sende…" at bounding box center [613, 299] width 1227 height 598
paste input "[PHONE_NUMBER]"
type input "[PHONE_NUMBER]"
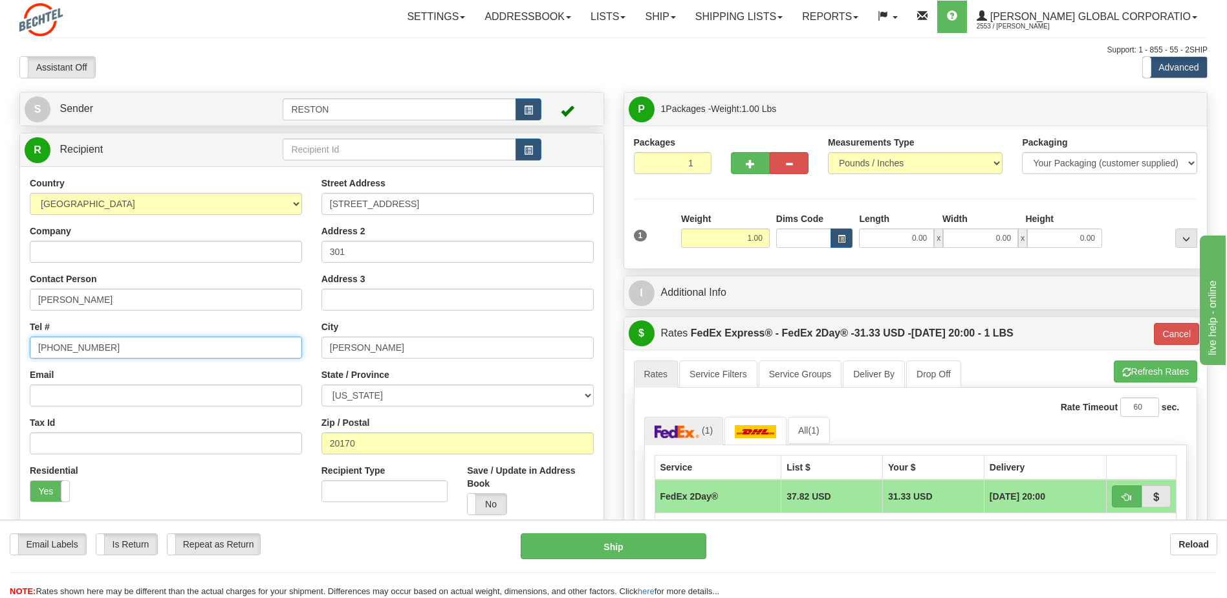
drag, startPoint x: 138, startPoint y: 348, endPoint x: 8, endPoint y: 341, distance: 130.2
click at [8, 341] on div "Toggle navigation Settings Shipping Preferences Fields Preferences New" at bounding box center [613, 548] width 1227 height 1096
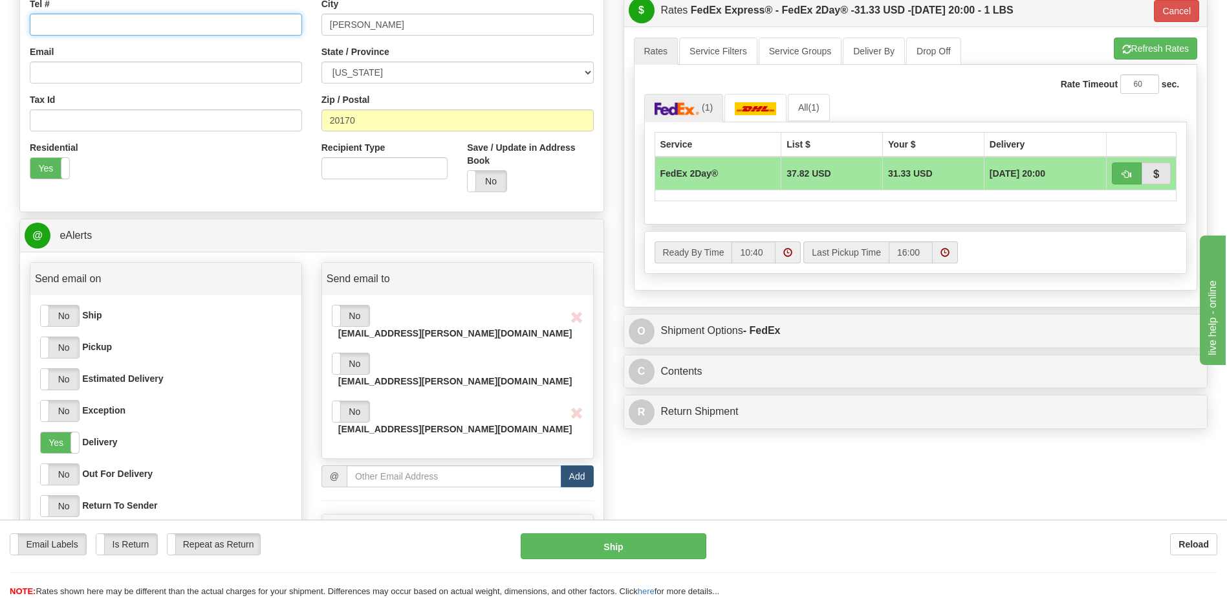
scroll to position [323, 0]
click at [363, 400] on label "No" at bounding box center [350, 410] width 37 height 21
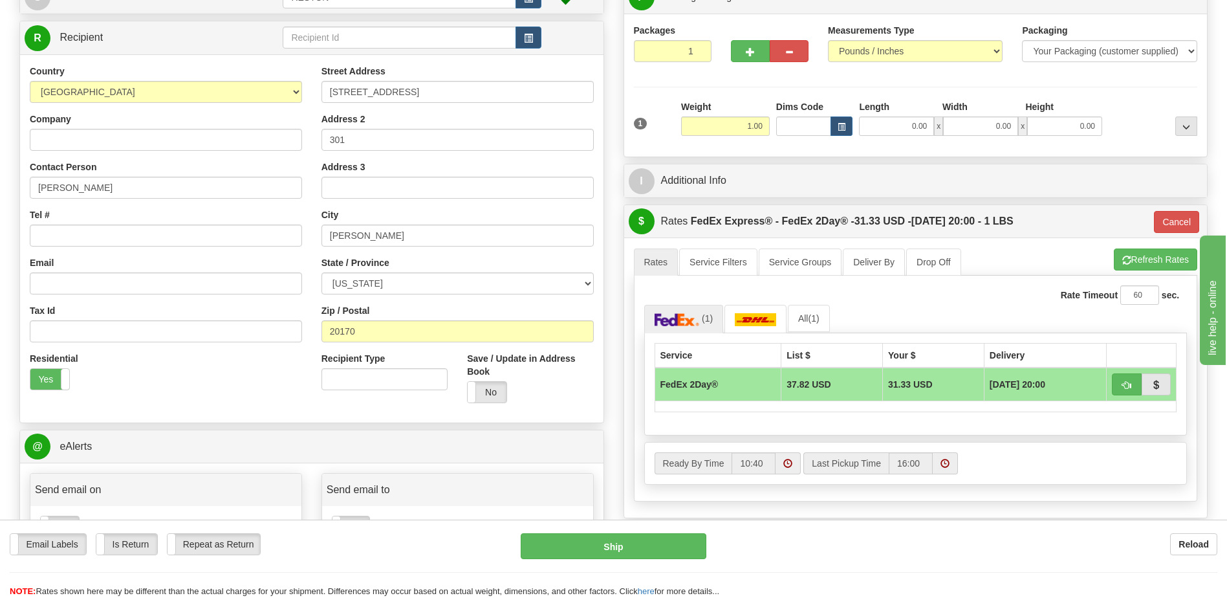
scroll to position [65, 0]
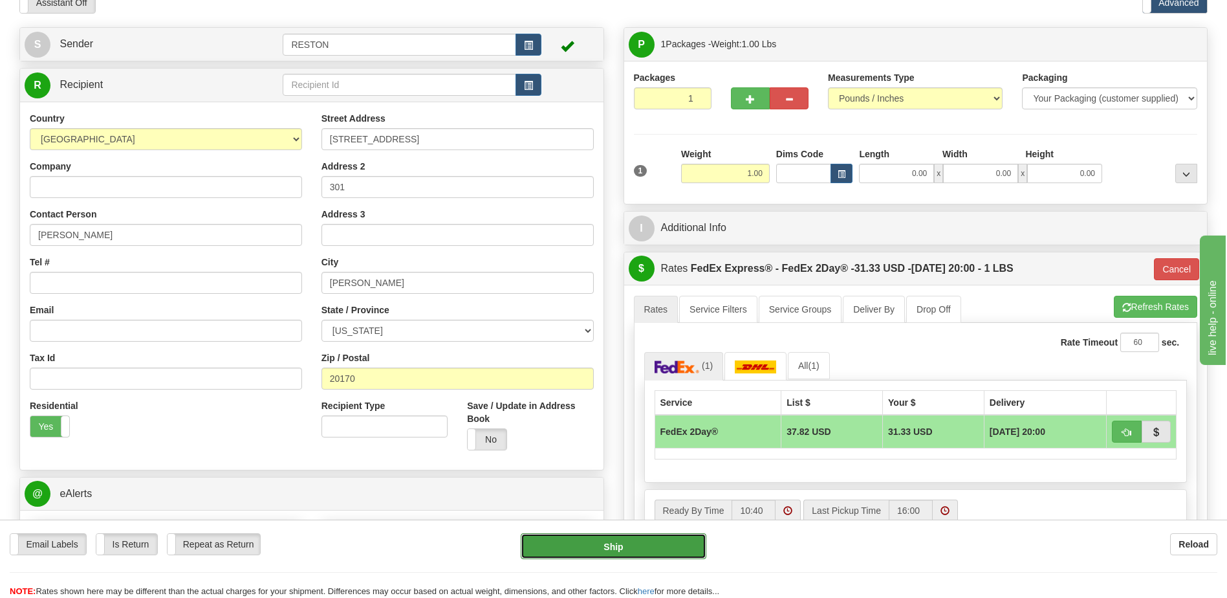
click at [603, 547] on button "Ship" at bounding box center [613, 546] width 185 height 26
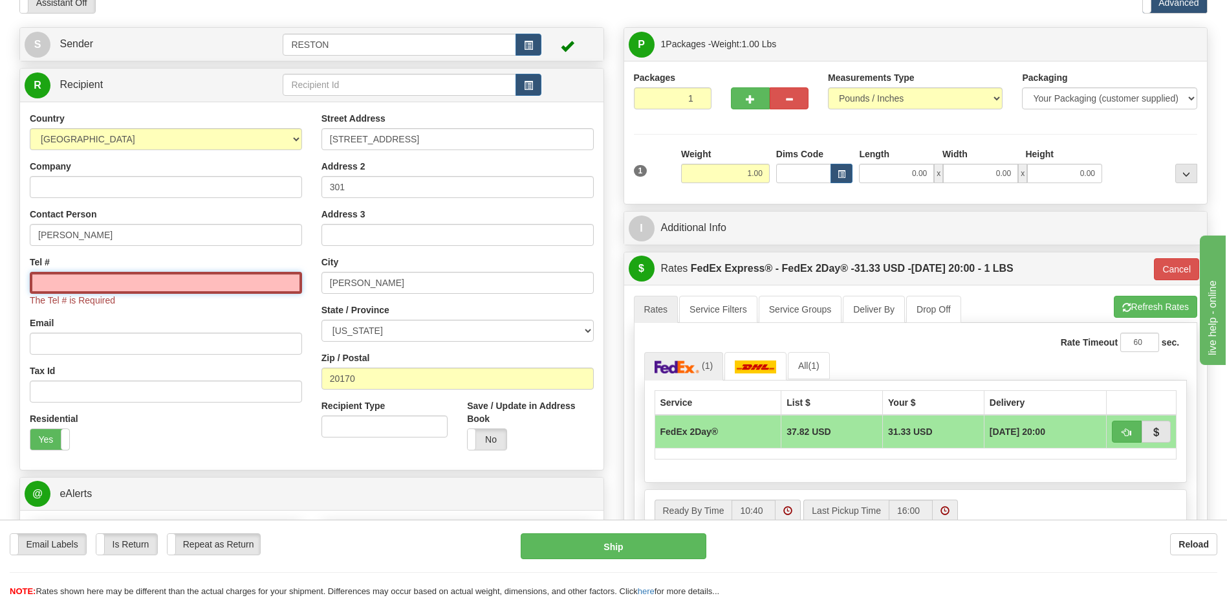
click at [87, 285] on input "Tel #" at bounding box center [166, 283] width 272 height 22
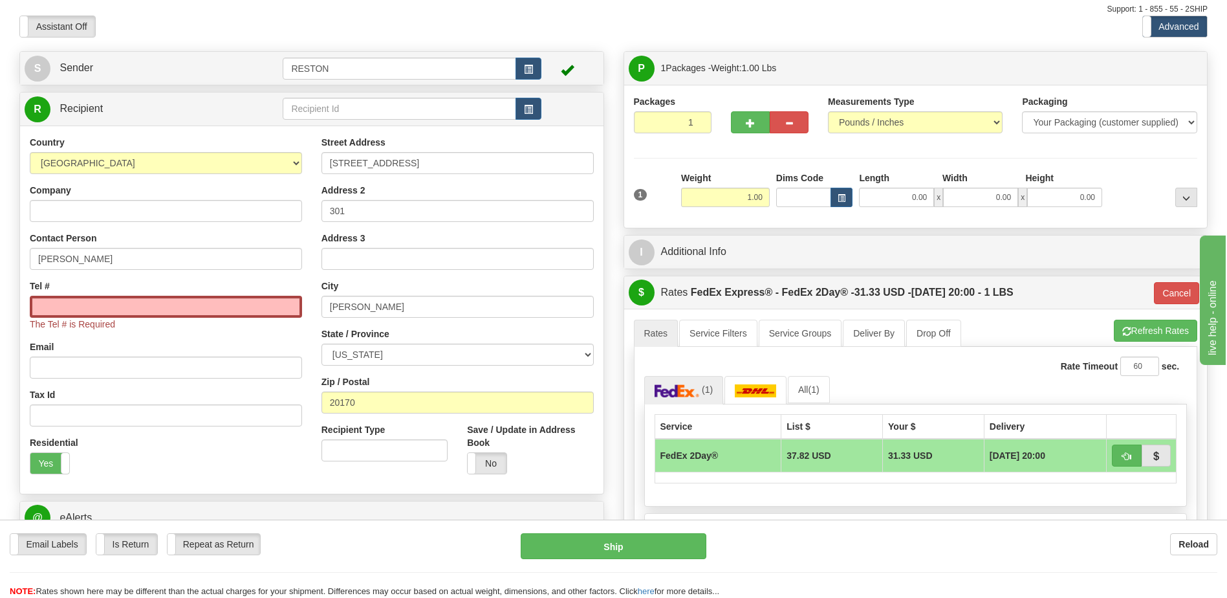
scroll to position [0, 0]
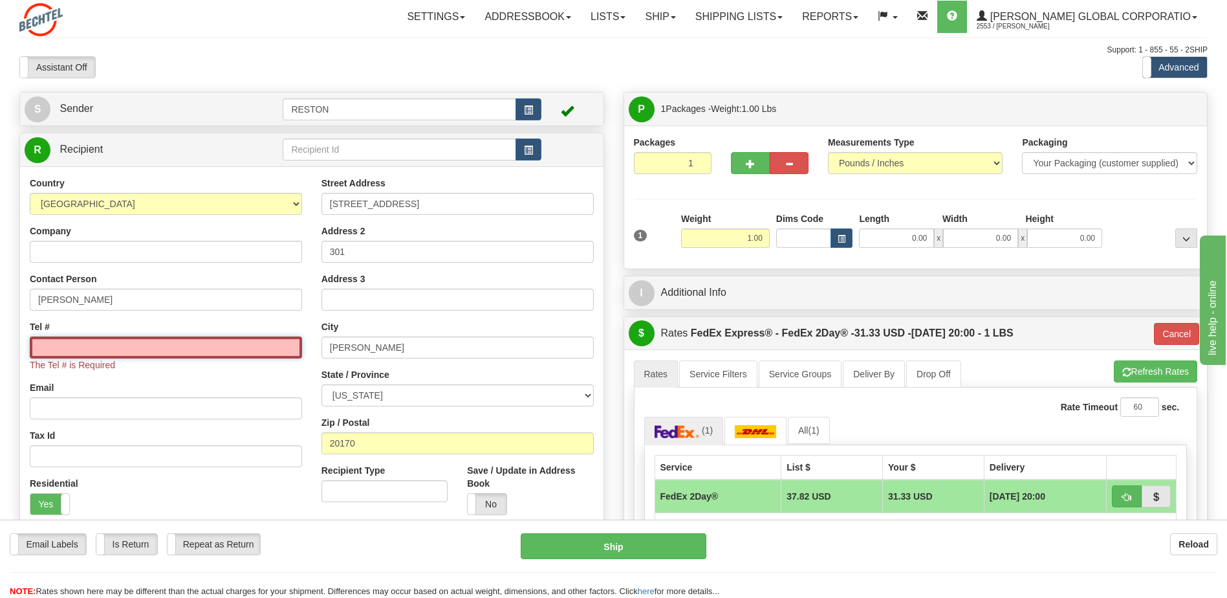
click at [47, 345] on input "Tel #" at bounding box center [166, 347] width 272 height 22
paste input "6174872507"
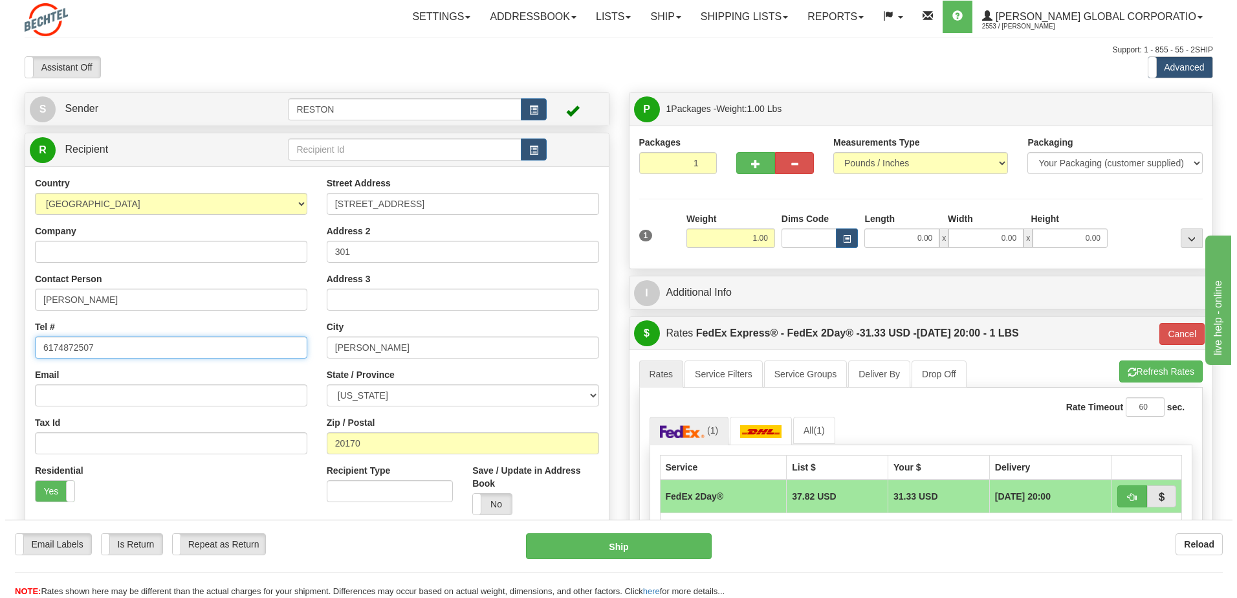
scroll to position [65, 0]
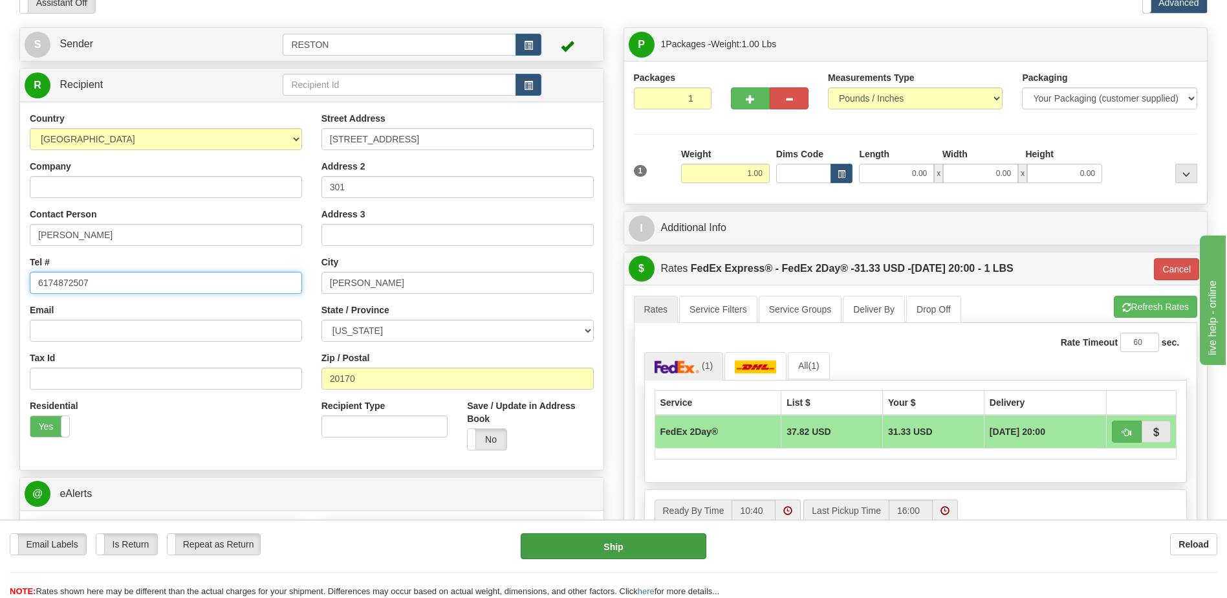
type input "6174872507"
click at [629, 552] on button "Ship" at bounding box center [613, 546] width 185 height 26
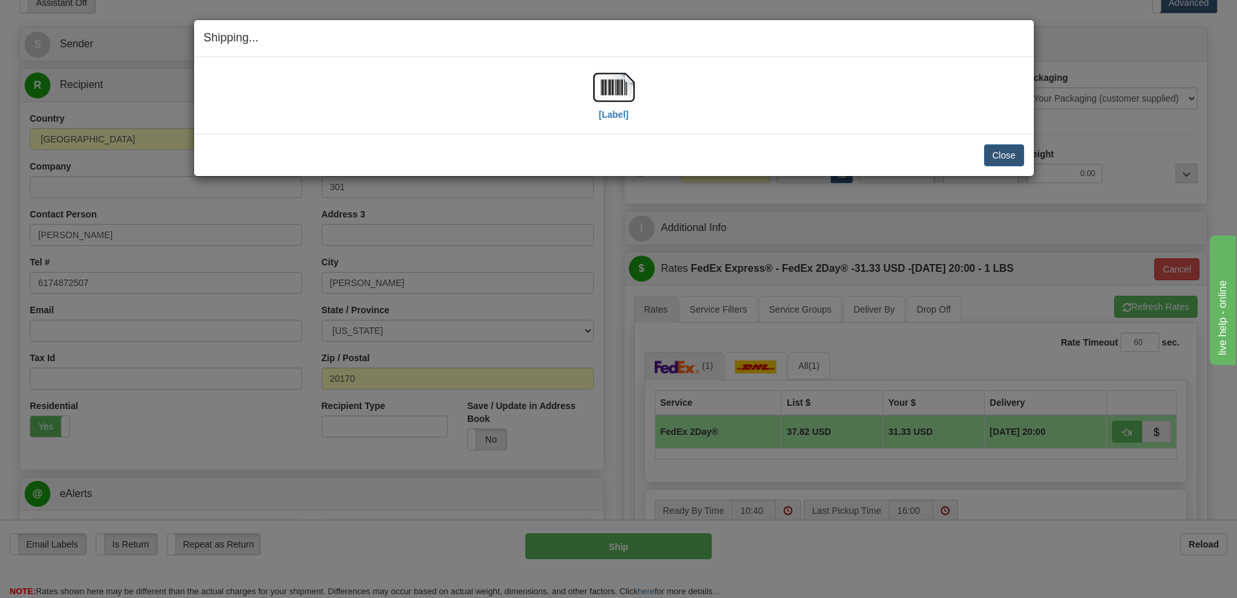
click at [982, 204] on div "Shipping... Your SHIPMENT will EXPIRE in [Label] IMPORTANT NOTICE Embassy / Con…" at bounding box center [618, 299] width 1237 height 598
click at [618, 112] on label "[Label]" at bounding box center [614, 114] width 30 height 13
